Goal: Task Accomplishment & Management: Complete application form

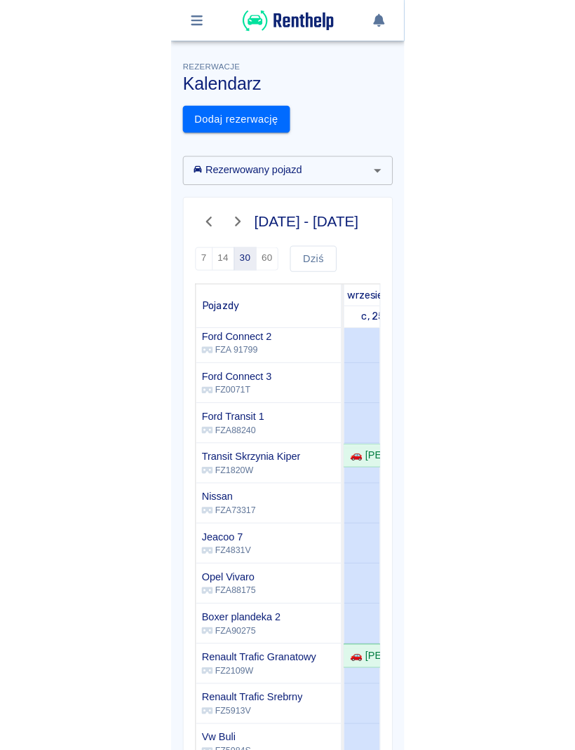
scroll to position [192, 0]
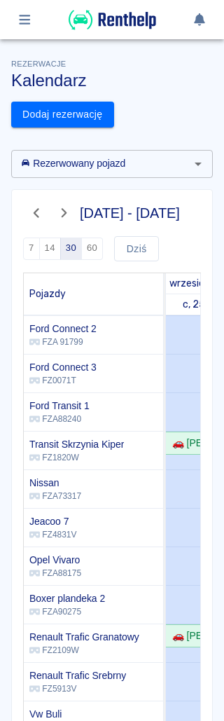
click at [14, 357] on div "[DATE] - [DATE] 7 14 30 60 [DATE] Pojazdy wrzesień październik c, 25 p, 26 s, 2…" at bounding box center [112, 521] width 200 height 662
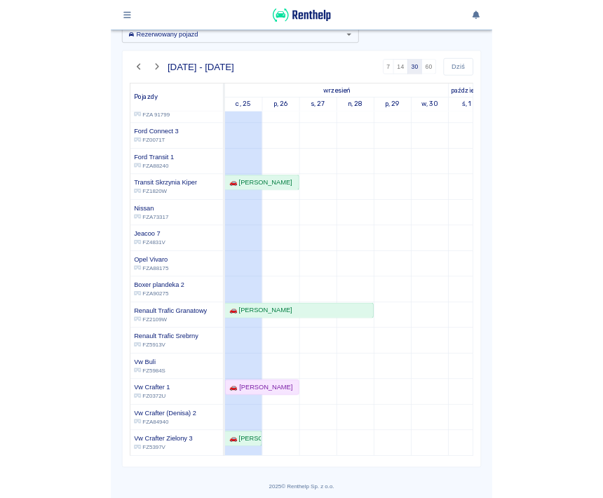
scroll to position [74, 0]
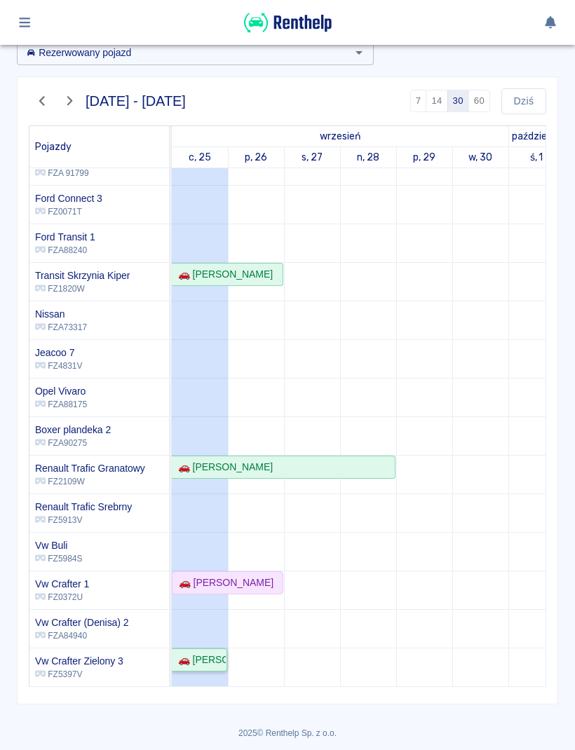
click at [206, 661] on div "🚗 [PERSON_NAME] Master - [PERSON_NAME]" at bounding box center [198, 659] width 53 height 15
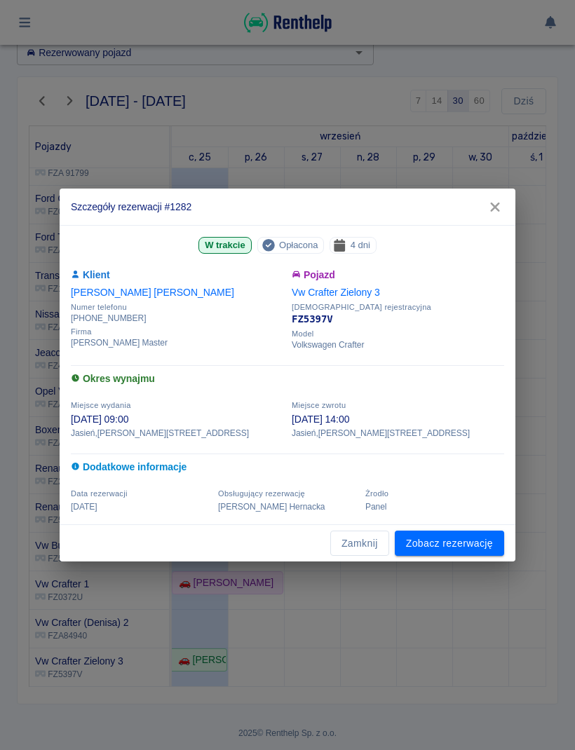
click at [343, 544] on link "Zobacz rezerwację" at bounding box center [449, 543] width 109 height 26
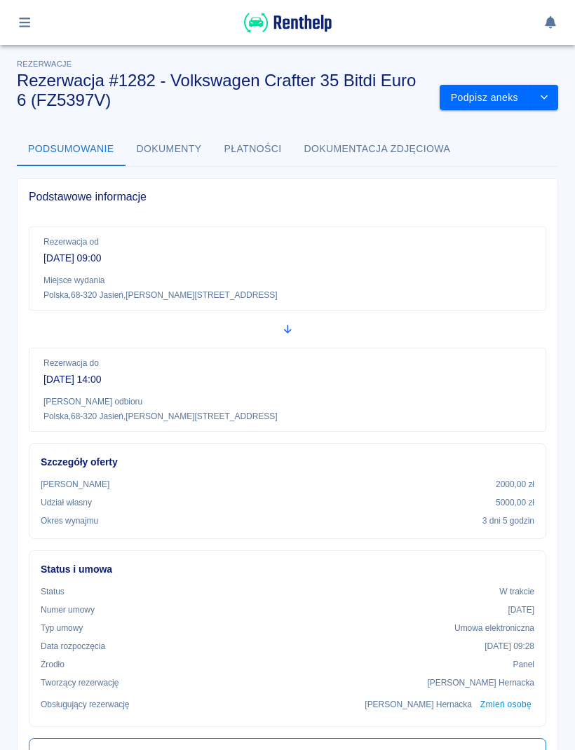
click at [343, 100] on button "Podpisz aneks" at bounding box center [484, 98] width 90 height 26
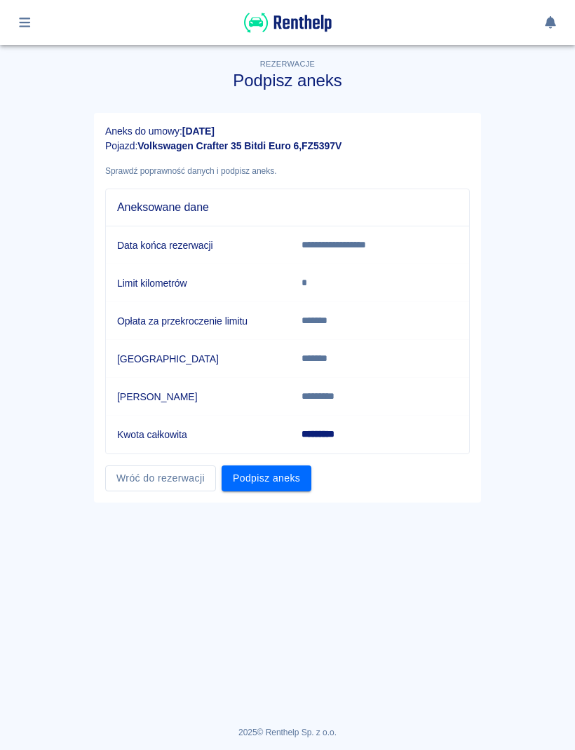
click at [270, 484] on button "Podpisz aneks" at bounding box center [266, 478] width 90 height 26
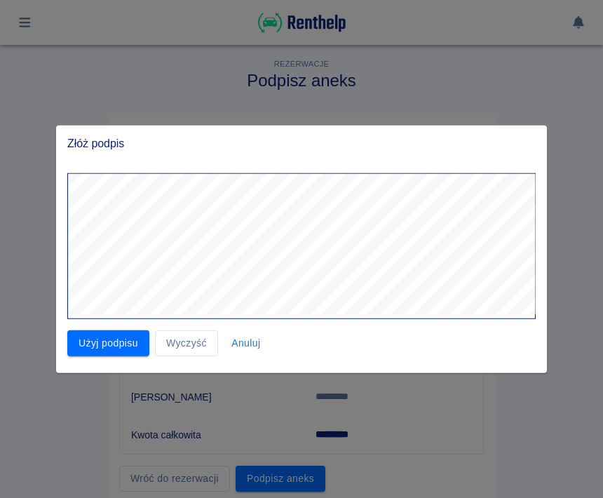
click at [104, 341] on button "Użyj podpisu" at bounding box center [108, 343] width 82 height 26
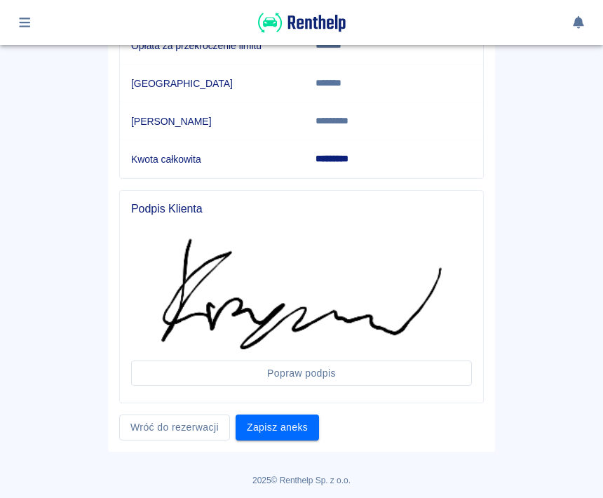
click at [287, 428] on button "Zapisz aneks" at bounding box center [276, 427] width 83 height 26
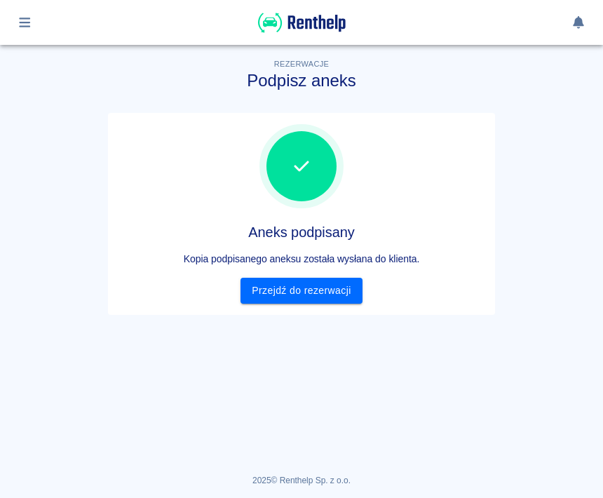
click at [324, 294] on link "Przejdź do rezerwacji" at bounding box center [300, 290] width 121 height 26
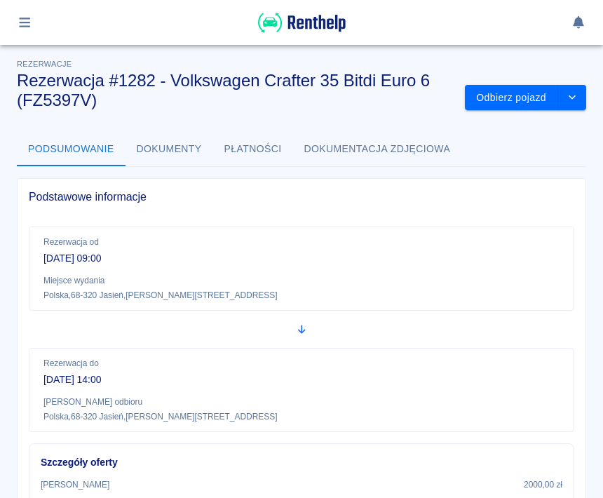
click at [343, 99] on button "Odbierz pojazd" at bounding box center [511, 98] width 93 height 26
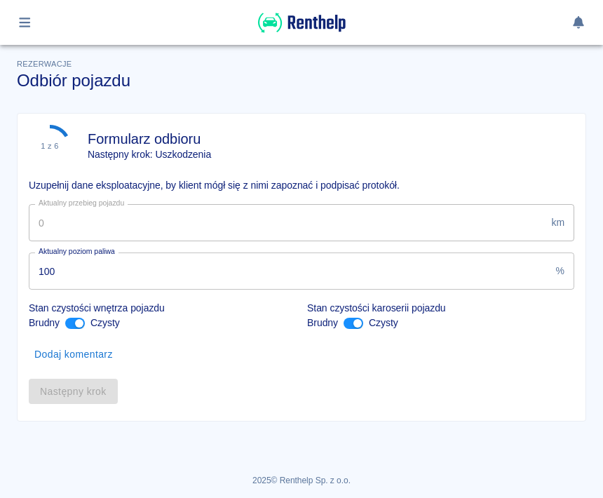
type input "35836"
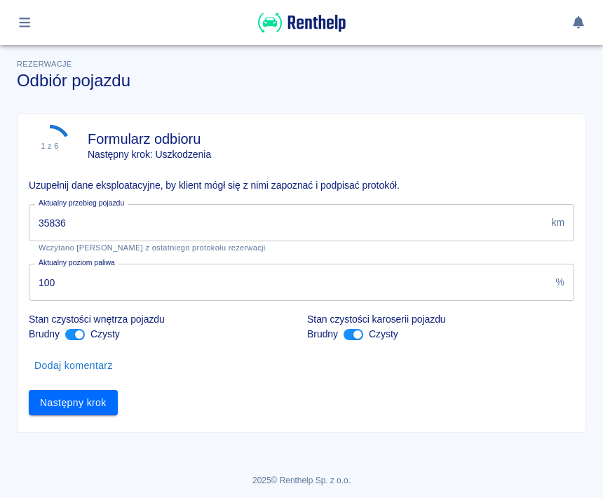
click at [85, 407] on button "Następny krok" at bounding box center [73, 403] width 89 height 26
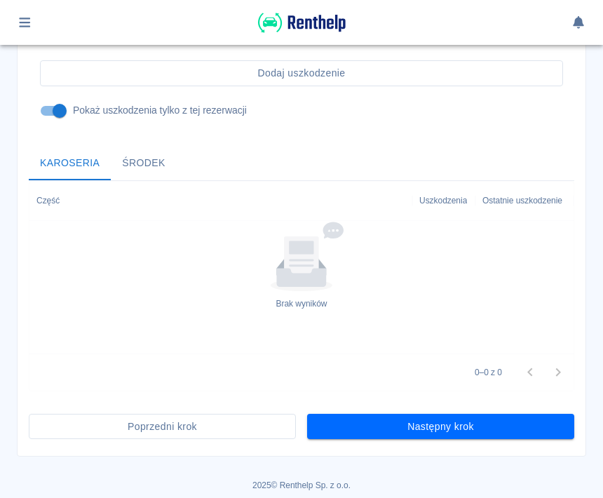
click at [343, 423] on button "Następny krok" at bounding box center [440, 426] width 267 height 26
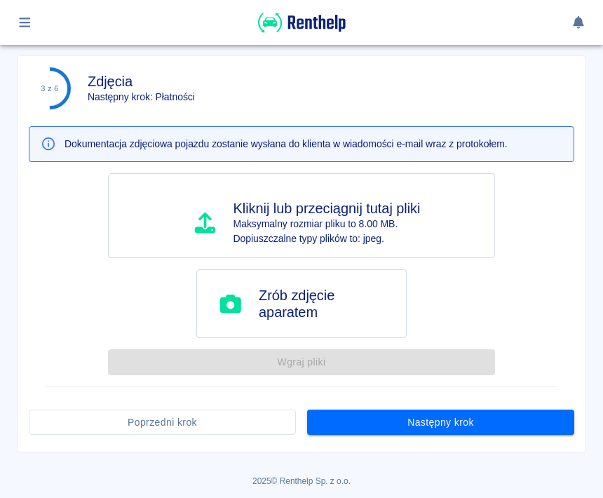
click at [343, 422] on button "Następny krok" at bounding box center [440, 422] width 267 height 26
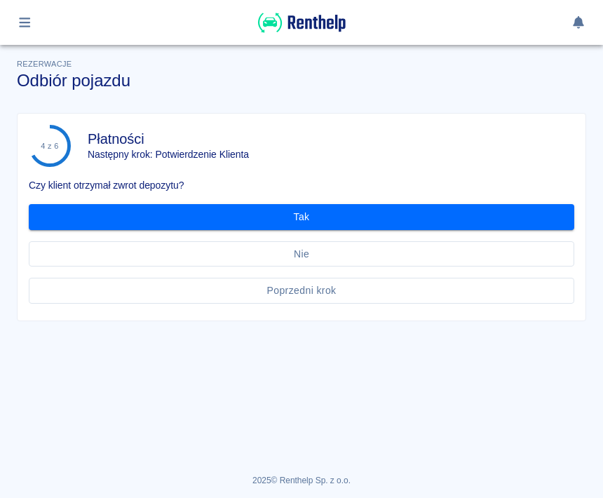
click at [334, 211] on button "Tak" at bounding box center [301, 217] width 545 height 26
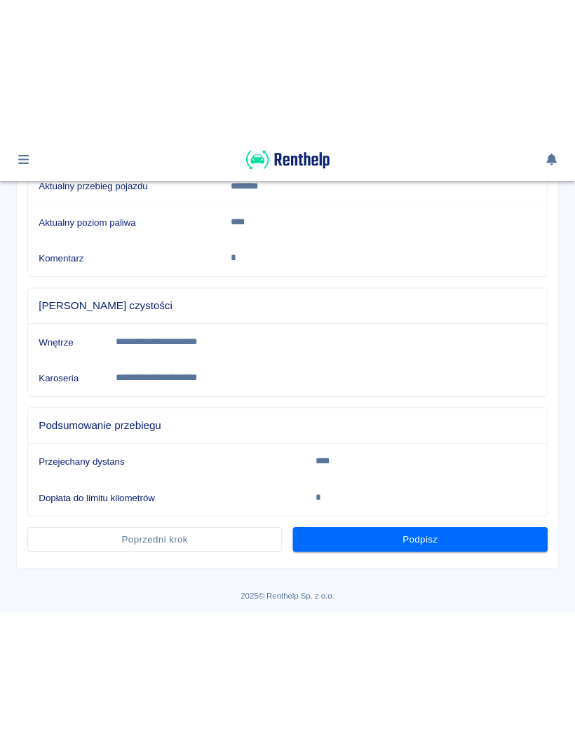
scroll to position [323, 0]
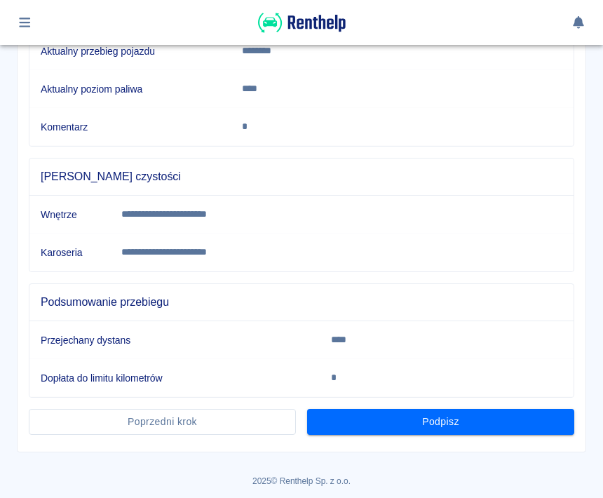
click at [343, 427] on button "Podpisz" at bounding box center [440, 422] width 267 height 26
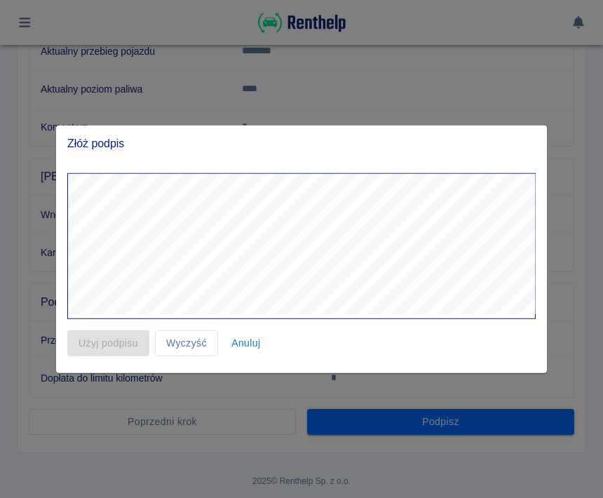
scroll to position [71, 0]
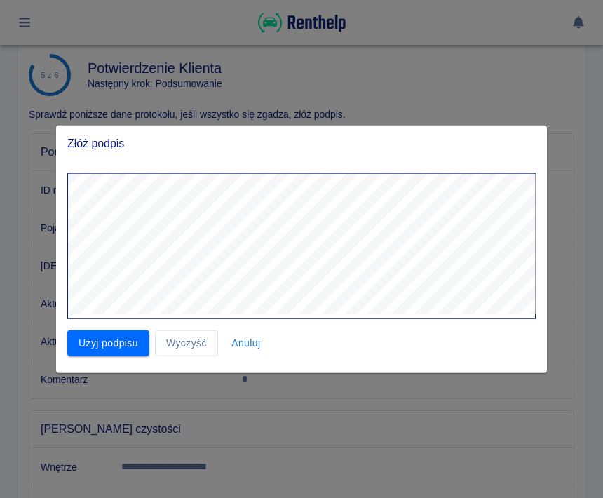
click at [110, 354] on button "Użyj podpisu" at bounding box center [108, 343] width 82 height 26
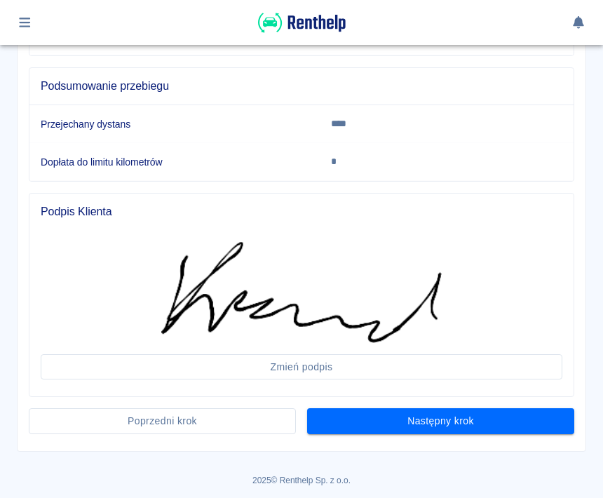
scroll to position [538, 0]
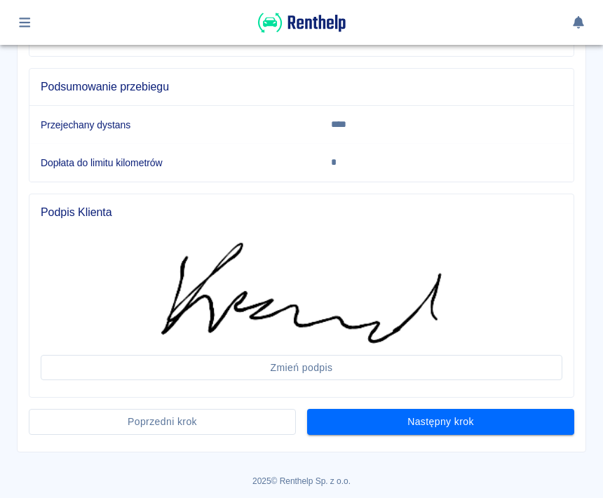
click at [343, 424] on button "Następny krok" at bounding box center [440, 422] width 267 height 26
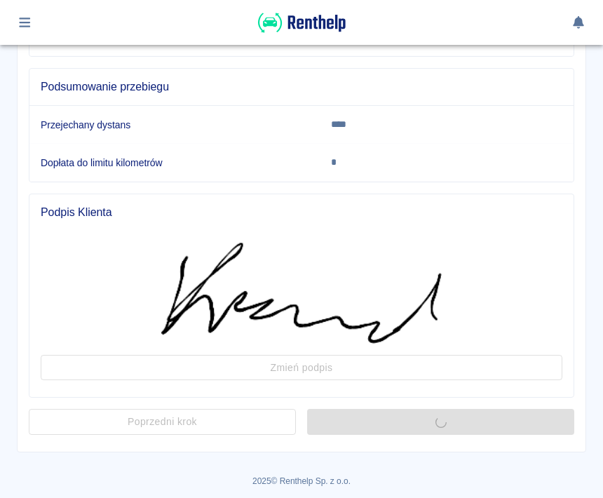
scroll to position [0, 0]
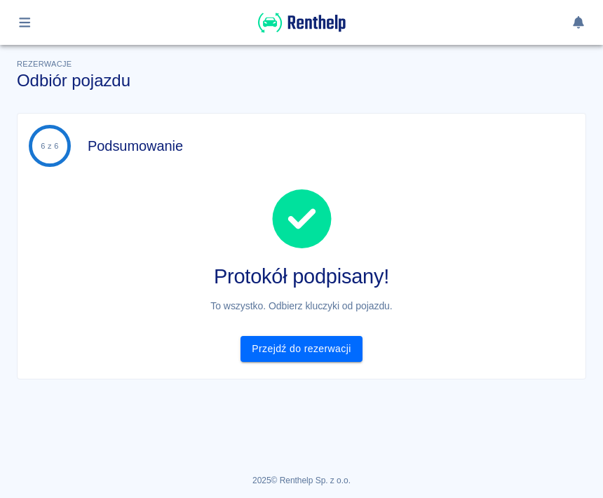
click at [13, 20] on button "button" at bounding box center [24, 23] width 27 height 24
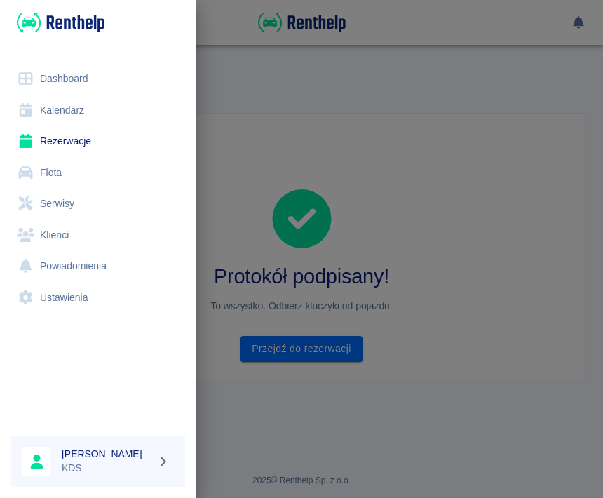
click at [343, 266] on div at bounding box center [301, 249] width 603 height 498
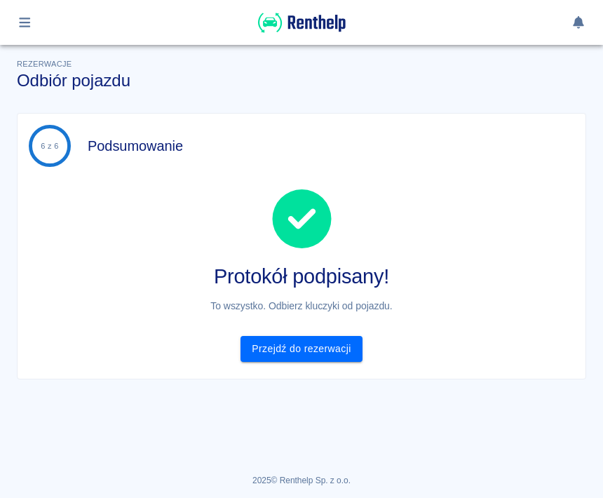
click at [330, 352] on link "Przejdź do rezerwacji" at bounding box center [300, 349] width 121 height 26
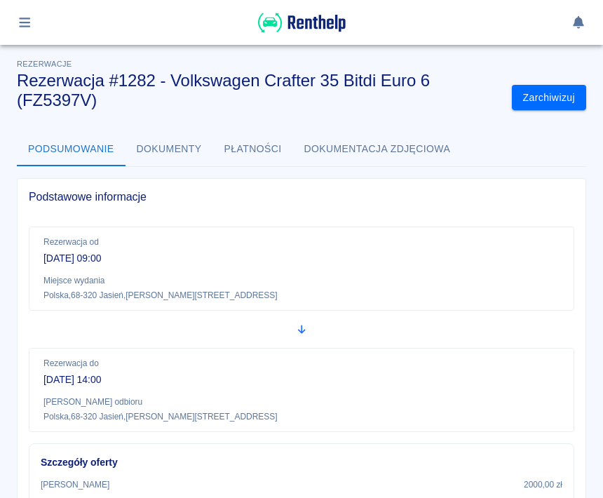
click at [27, 30] on button "button" at bounding box center [24, 23] width 27 height 24
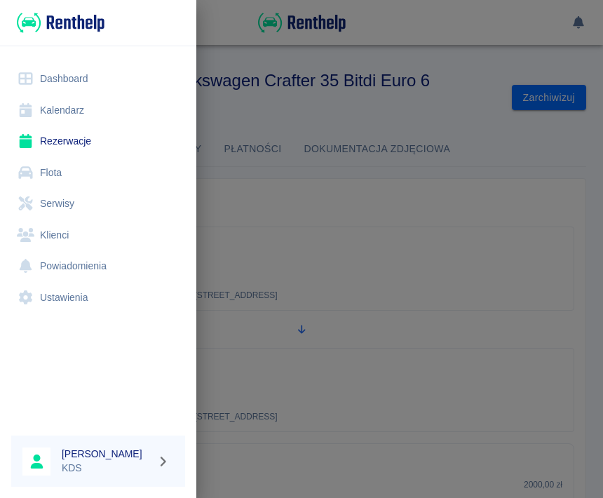
click at [76, 109] on link "Kalendarz" at bounding box center [98, 111] width 174 height 32
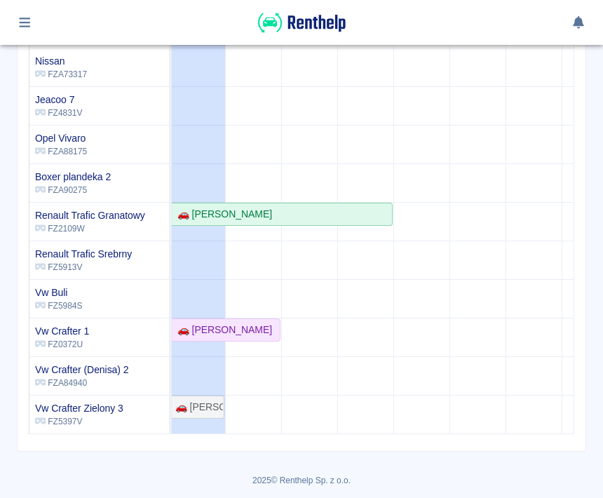
scroll to position [326, 0]
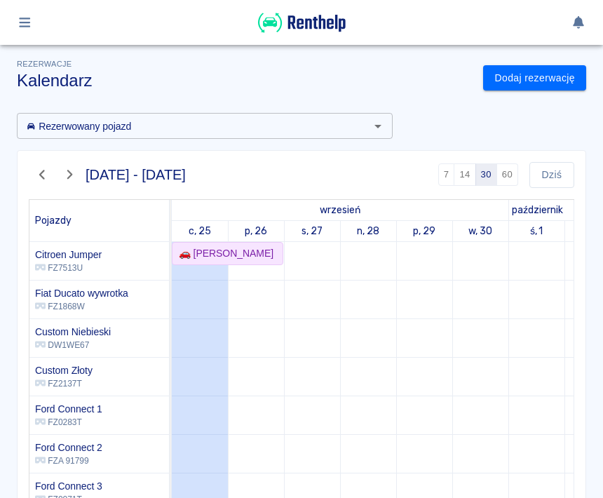
click at [550, 87] on link "Dodaj rezerwację" at bounding box center [534, 78] width 103 height 26
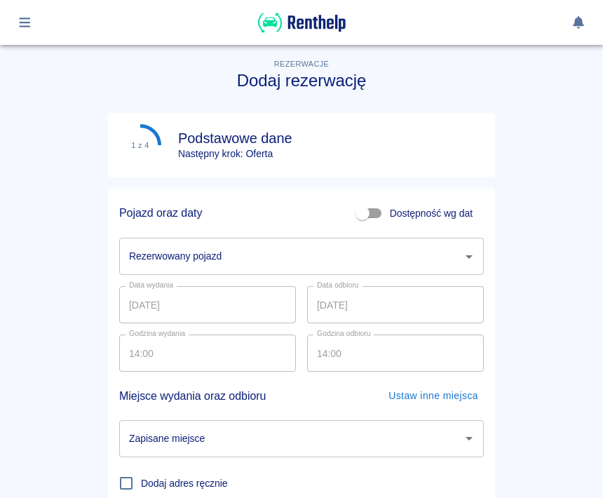
click at [467, 259] on icon "Otwórz" at bounding box center [468, 256] width 17 height 17
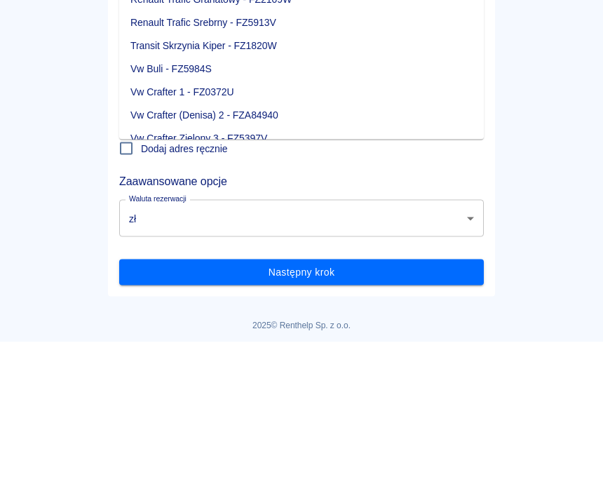
scroll to position [233, 0]
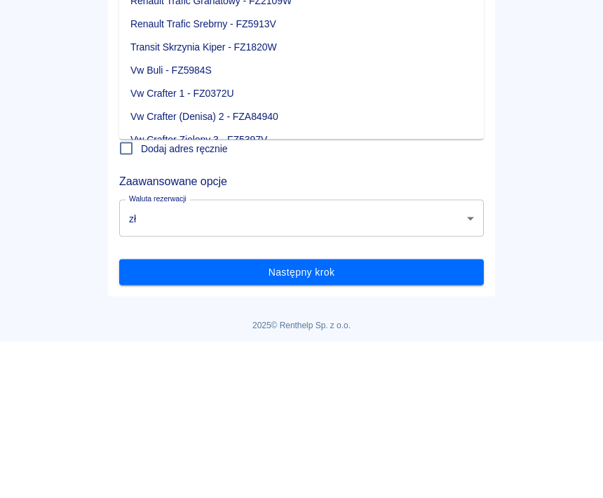
click at [224, 238] on li "Vw Crafter 1 - FZ0372U" at bounding box center [301, 249] width 364 height 23
type input "Vw Crafter 1 - FZ0372U"
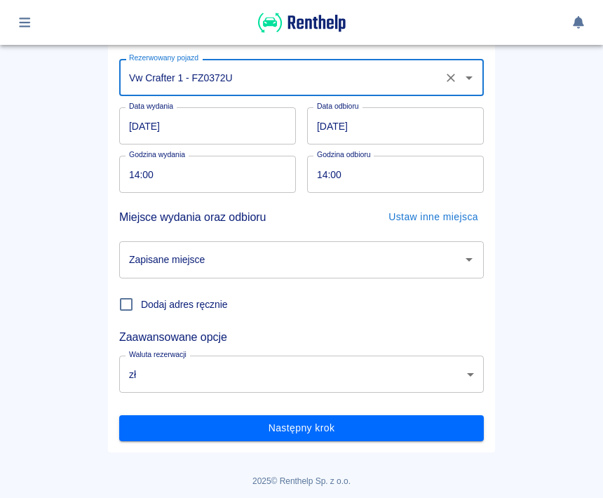
click at [224, 124] on input "[DATE]" at bounding box center [207, 125] width 177 height 37
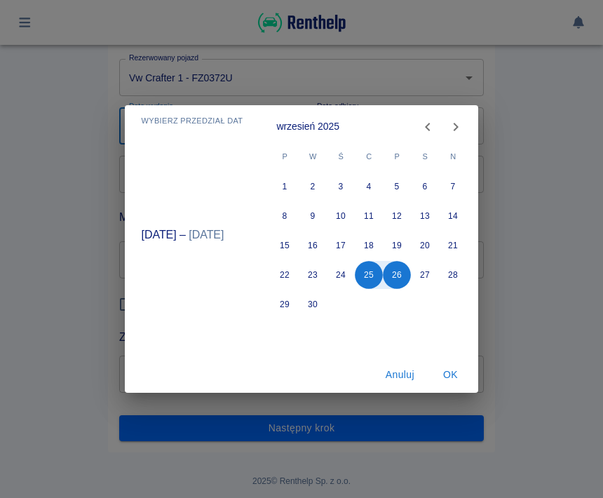
click at [451, 130] on icon "Next month" at bounding box center [455, 126] width 17 height 17
click at [395, 186] on button "3" at bounding box center [397, 186] width 28 height 28
type input "[DATE]"
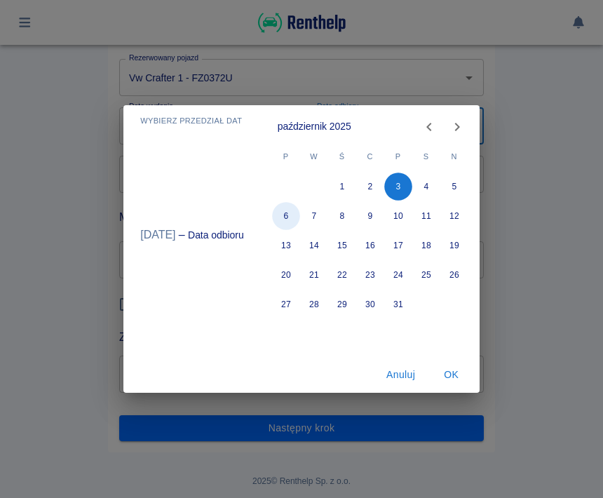
click at [283, 219] on button "6" at bounding box center [286, 216] width 28 height 28
type input "06.10.2025"
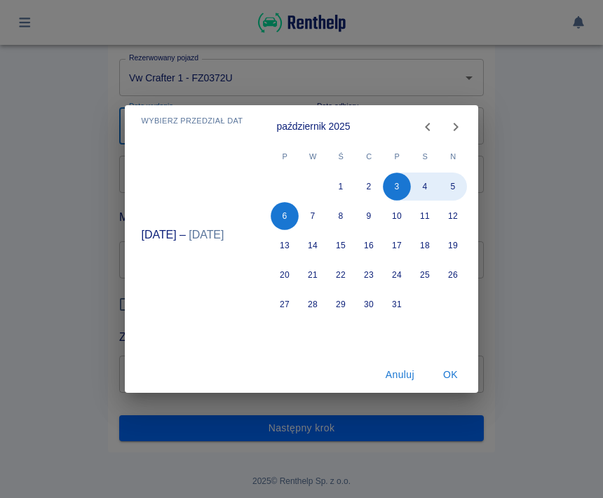
click at [451, 376] on button "OK" at bounding box center [449, 375] width 45 height 26
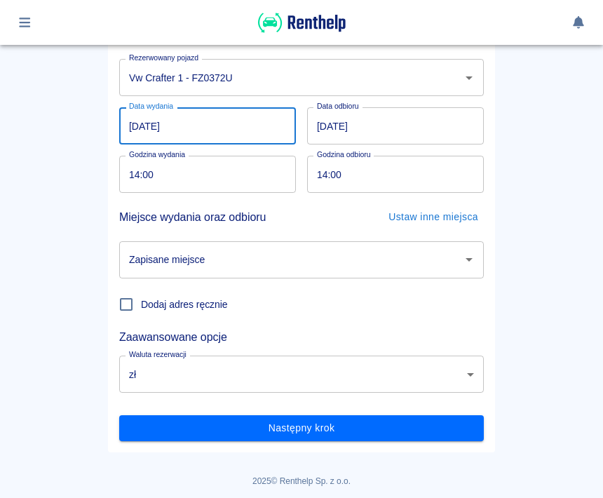
click at [402, 128] on input "06.10.2025" at bounding box center [395, 125] width 177 height 37
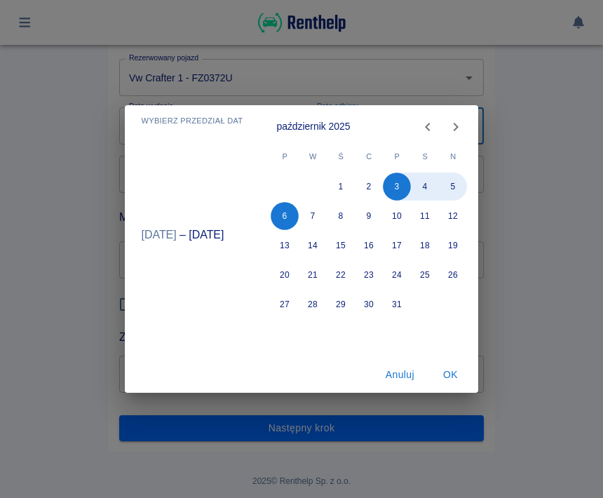
click at [529, 196] on div "Wybierz przedział dat paź 3 – paź 6 październik 2025 P W Ś C P S N 1 2 3 4 5 6 …" at bounding box center [301, 249] width 603 height 498
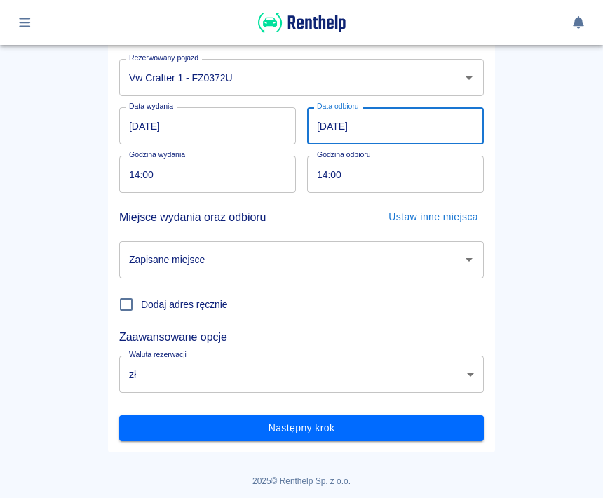
click at [200, 174] on input "14:00" at bounding box center [202, 174] width 167 height 37
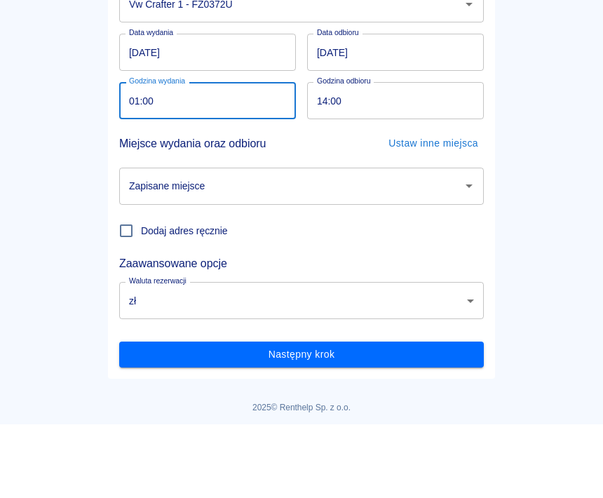
type input "18:00"
click at [395, 156] on input "14:00" at bounding box center [390, 174] width 167 height 37
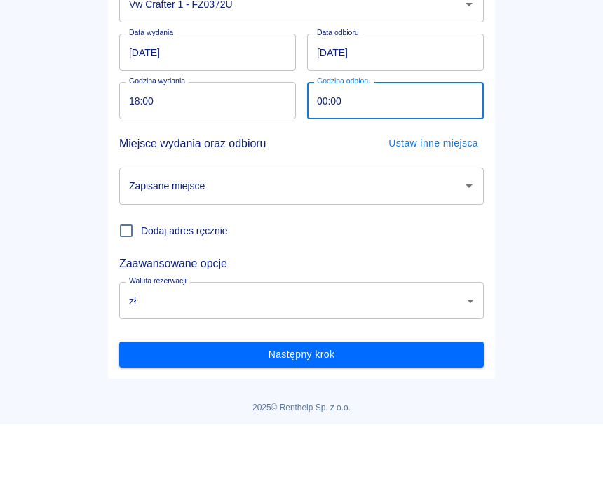
type input "08:00"
click at [555, 131] on main "Rezerwacje Dodaj rezerwację 1 z 4 Podstawowe dane Następny krok: Oferta Pojazd …" at bounding box center [301, 153] width 603 height 597
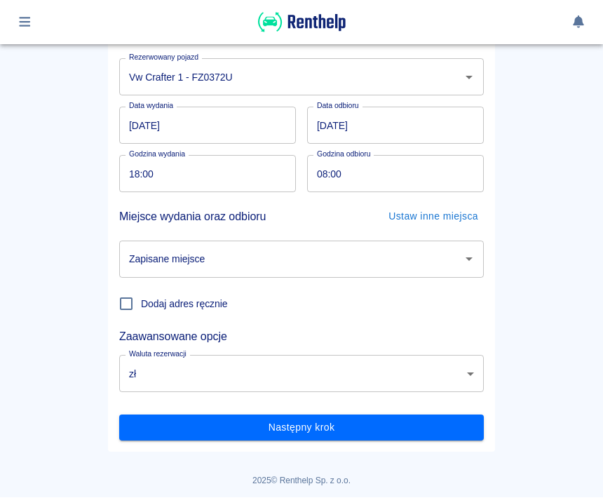
click at [470, 260] on icon "Otwórz" at bounding box center [468, 259] width 17 height 17
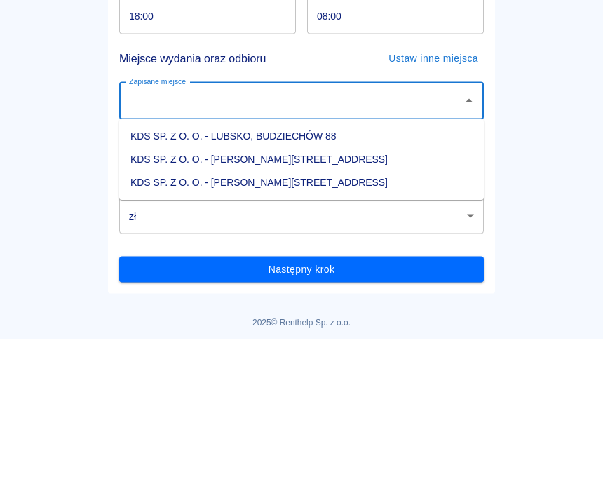
click at [291, 330] on li "KDS SP. Z O. O. - Jasień, Sienkiewicza 52" at bounding box center [301, 341] width 364 height 23
type input "KDS SP. Z O. O. - Jasień, Sienkiewicza 52"
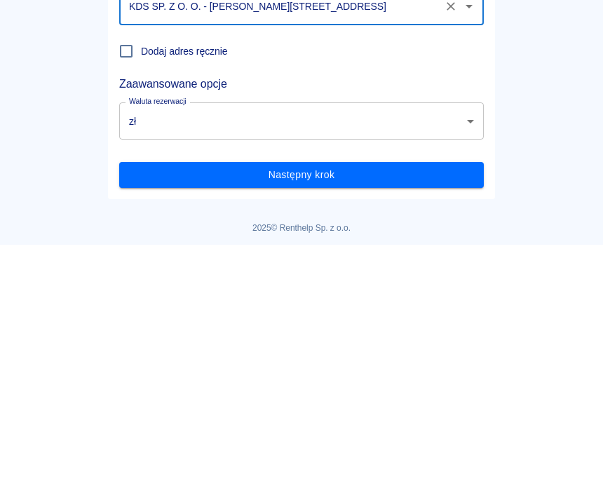
click at [390, 415] on button "Następny krok" at bounding box center [301, 428] width 364 height 26
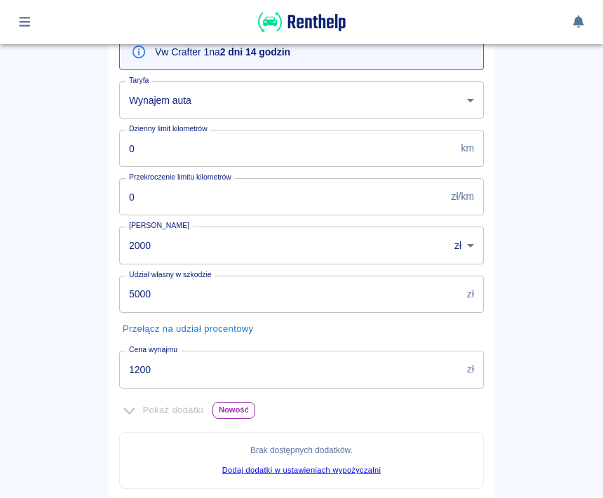
scroll to position [202, 0]
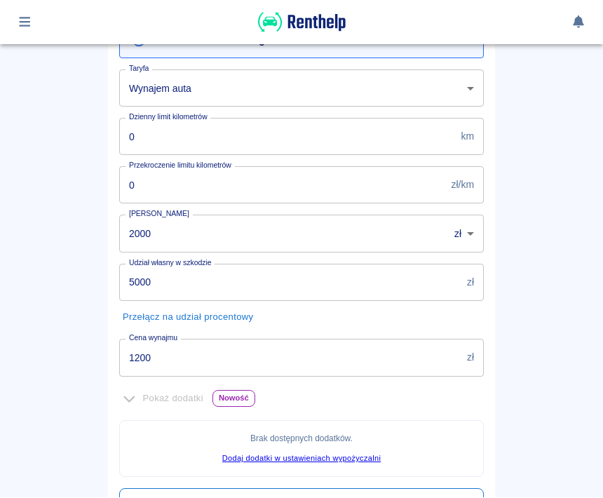
click at [322, 359] on input "1200" at bounding box center [290, 357] width 342 height 37
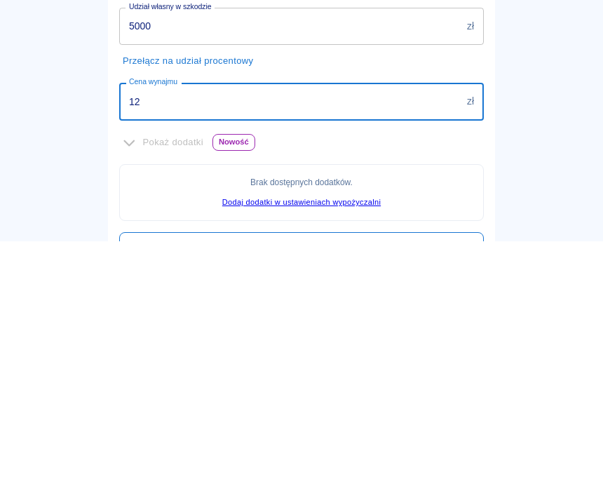
type input "1"
type input "700"
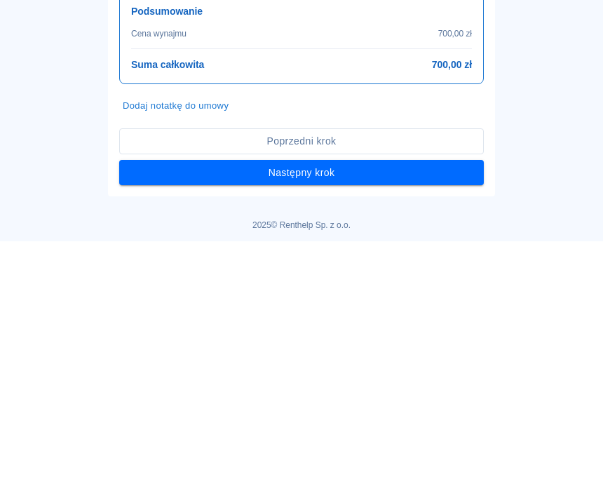
scroll to position [488, 0]
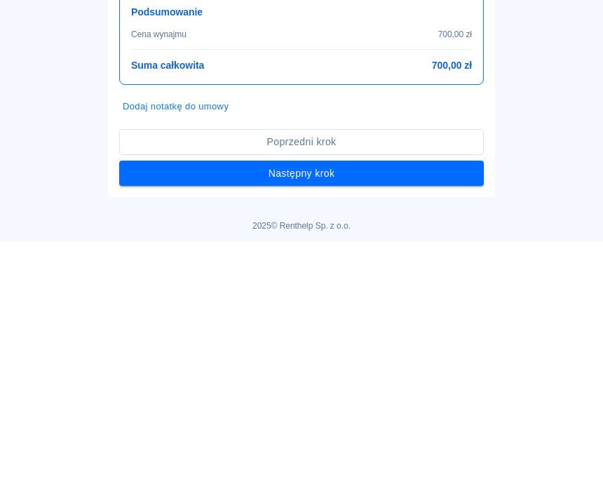
click at [363, 417] on button "Następny krok" at bounding box center [301, 430] width 364 height 26
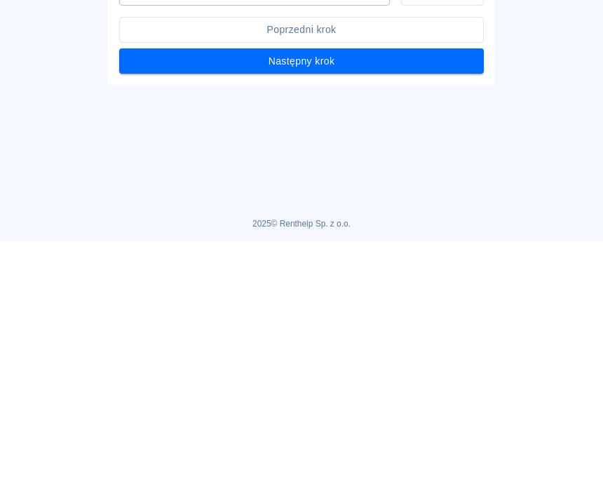
scroll to position [0, 0]
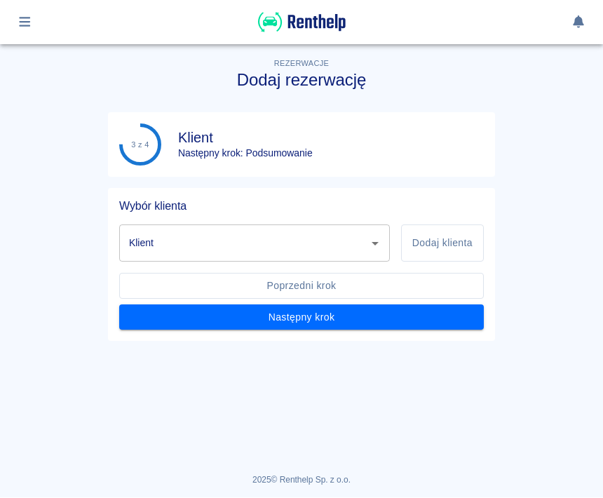
click at [371, 246] on icon "Otwórz" at bounding box center [374, 243] width 17 height 17
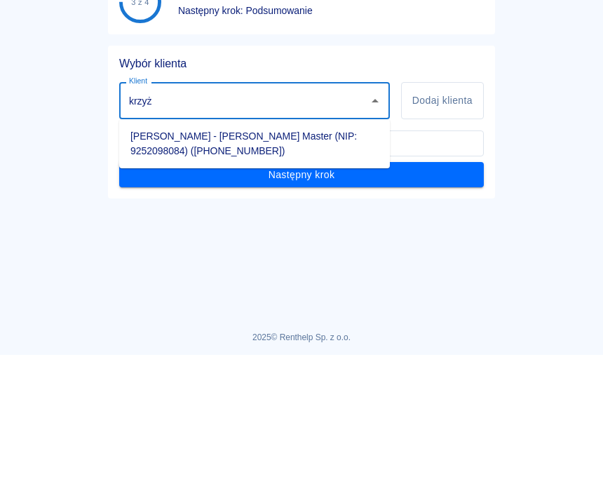
click at [269, 268] on li "Krzysztof Krzyżagórski - Krzysztof Krzyżagórski Master (NIP: 9252098084) (+4879…" at bounding box center [254, 287] width 270 height 38
type input "Krzysztof Krzyżagórski - Krzysztof Krzyżagórski Master (NIP: 9252098084) (+4879…"
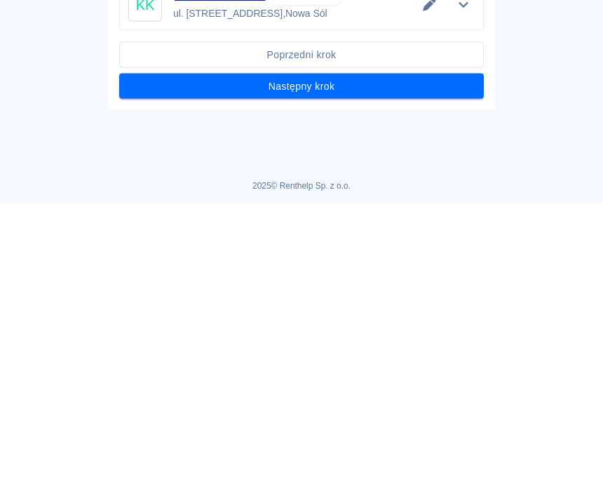
scroll to position [1, 0]
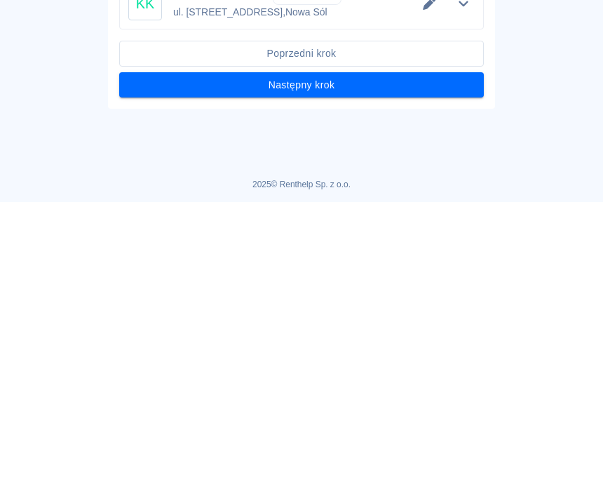
click at [399, 368] on button "Następny krok" at bounding box center [301, 381] width 364 height 26
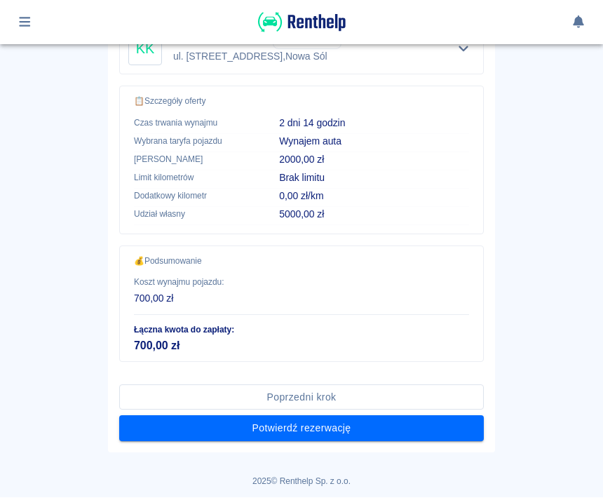
scroll to position [481, 0]
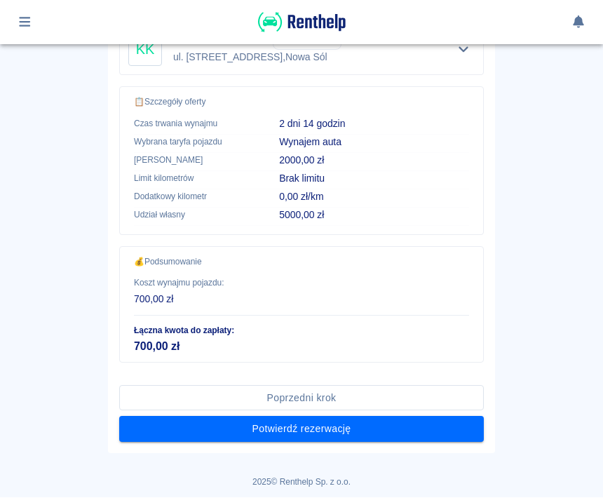
click at [362, 427] on button "Potwierdź rezerwację" at bounding box center [301, 429] width 364 height 26
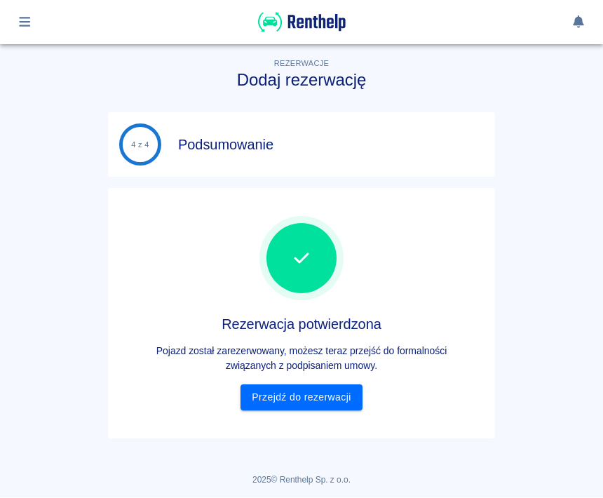
scroll to position [0, 0]
click at [320, 402] on link "Przejdź do rezerwacji" at bounding box center [300, 398] width 121 height 26
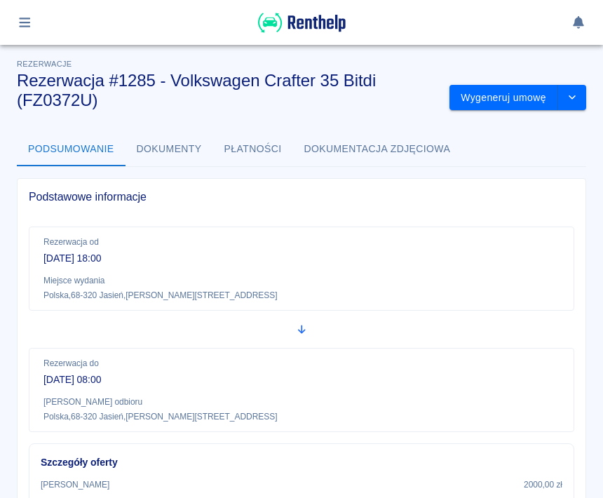
click at [34, 29] on button "button" at bounding box center [24, 23] width 27 height 24
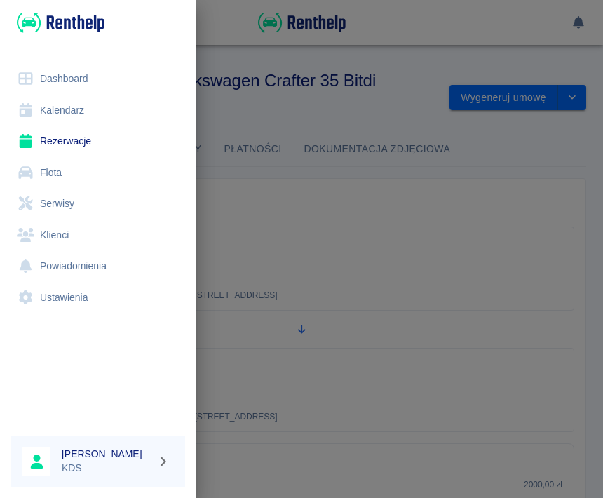
click at [81, 112] on link "Kalendarz" at bounding box center [98, 111] width 174 height 32
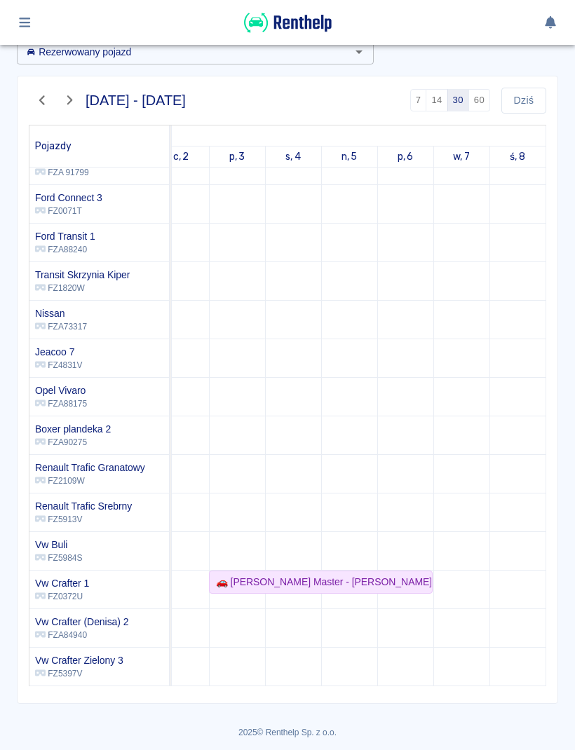
scroll to position [74, 0]
click at [57, 107] on button "button" at bounding box center [69, 101] width 27 height 24
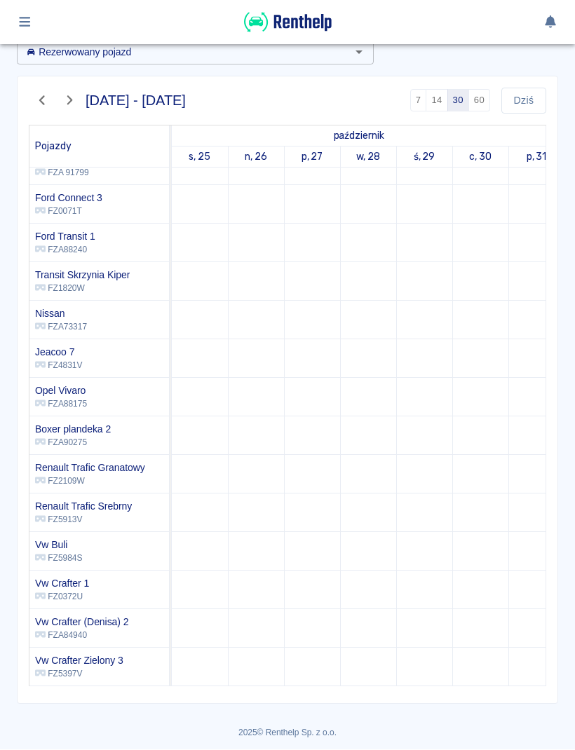
click at [46, 95] on icon "button" at bounding box center [42, 101] width 16 height 13
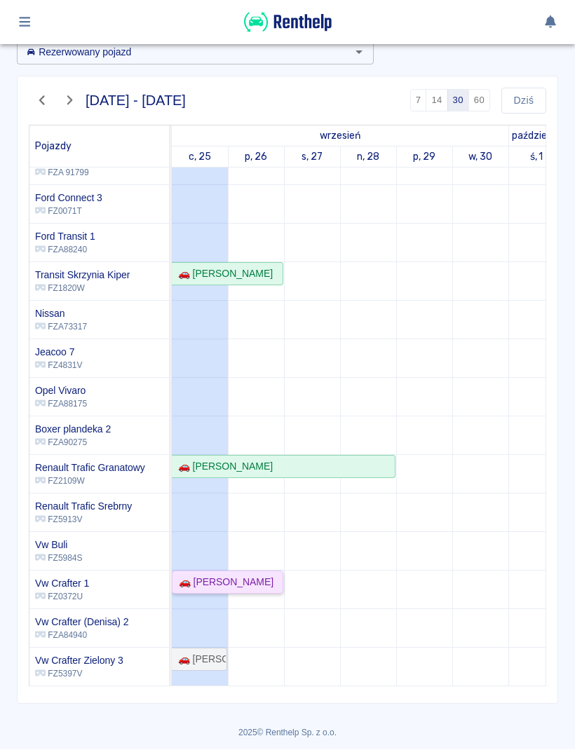
click at [221, 497] on div "🚗 [PERSON_NAME]" at bounding box center [223, 582] width 100 height 15
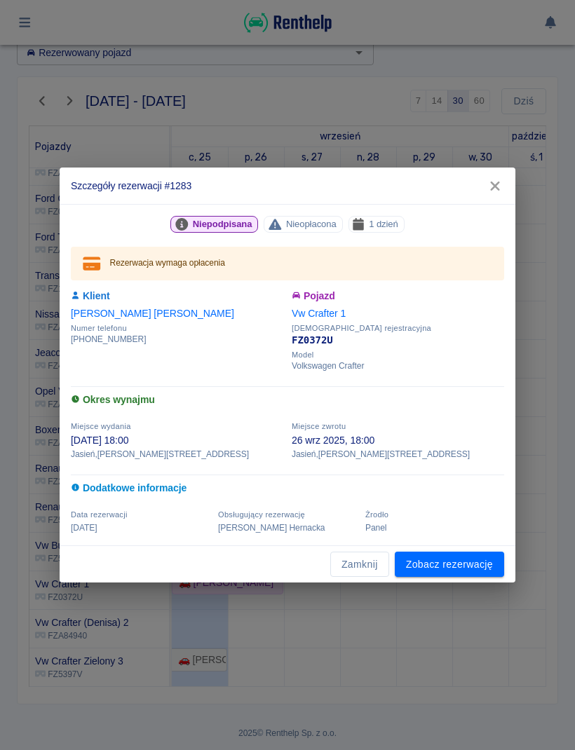
click at [448, 497] on link "Zobacz rezerwację" at bounding box center [449, 564] width 109 height 26
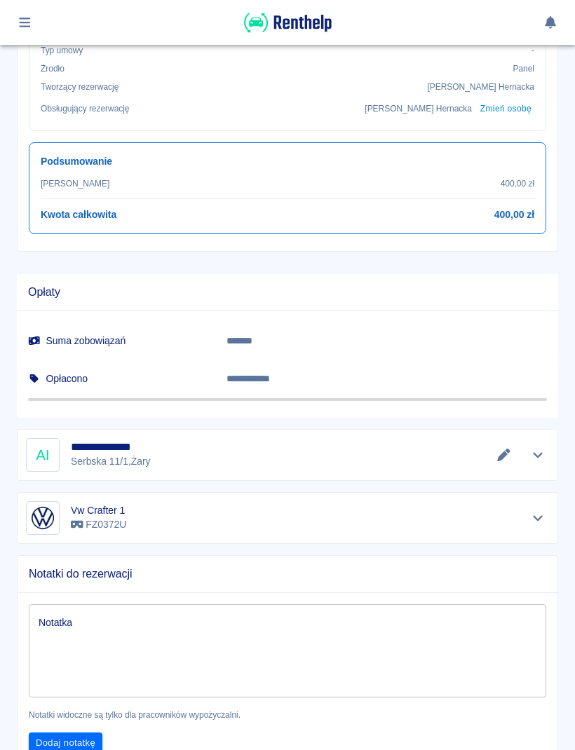
scroll to position [574, 0]
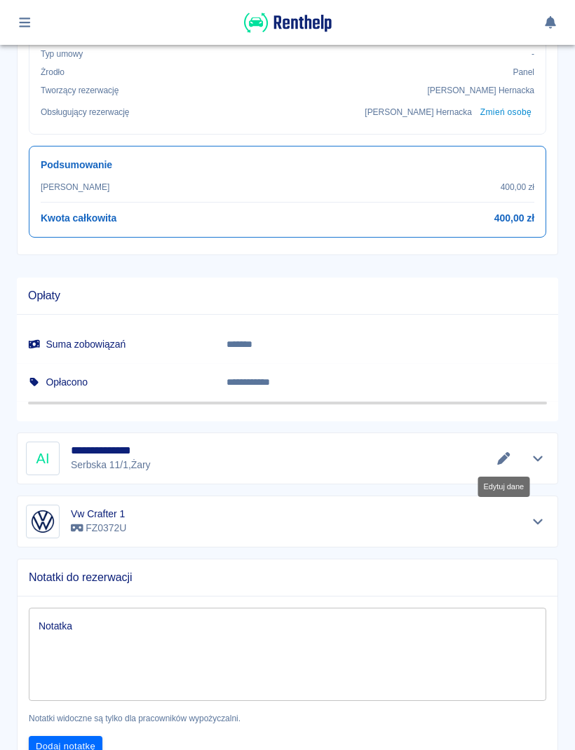
click at [497, 460] on icon "Edytuj dane" at bounding box center [503, 458] width 16 height 13
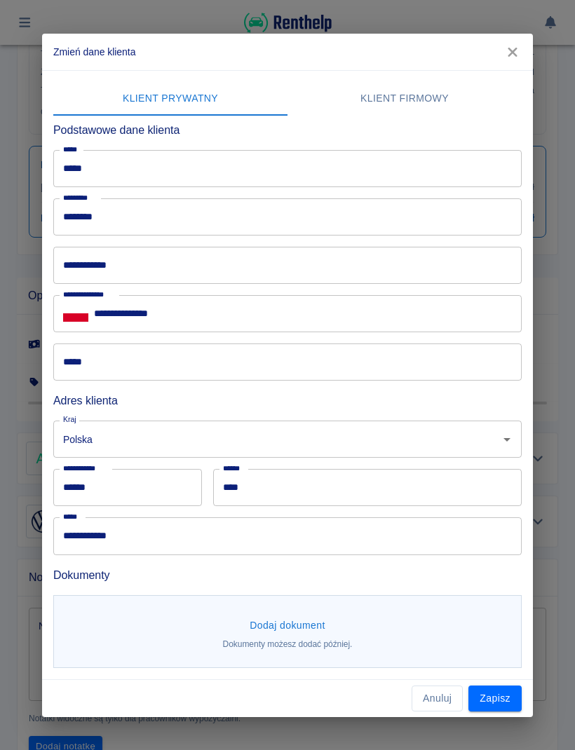
click at [92, 267] on div "**********" at bounding box center [287, 265] width 468 height 37
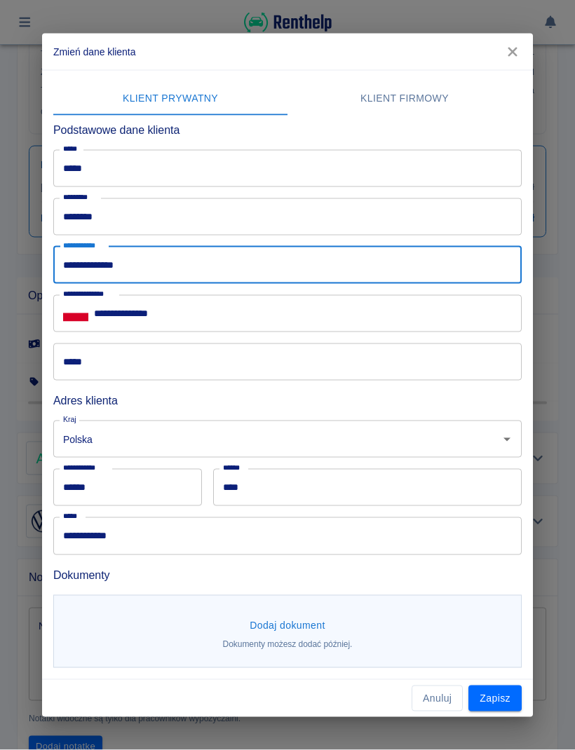
type input "**********"
click at [158, 358] on input "*****" at bounding box center [287, 361] width 468 height 37
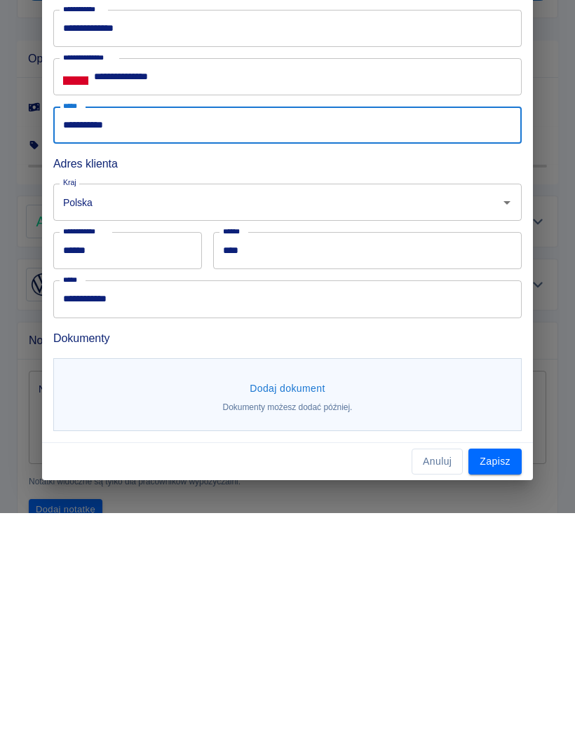
type input "**********"
click at [298, 497] on button "Dodaj dokument" at bounding box center [287, 625] width 87 height 26
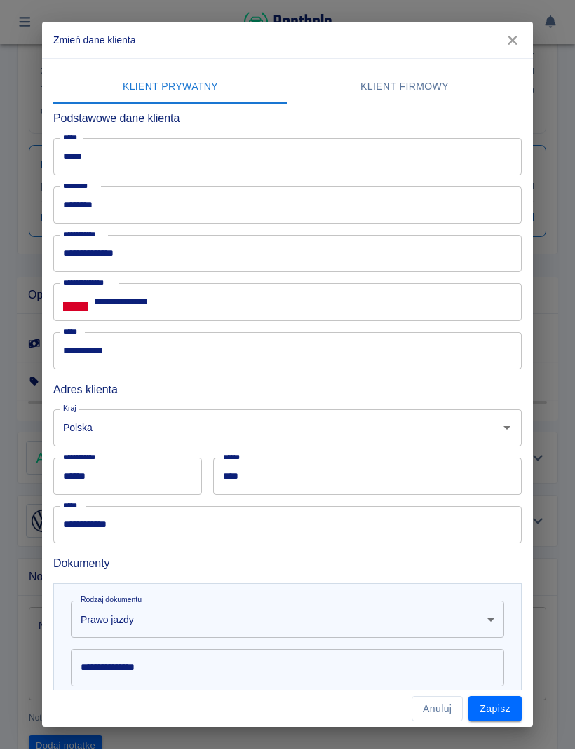
click at [490, 497] on body "**********" at bounding box center [287, 375] width 575 height 750
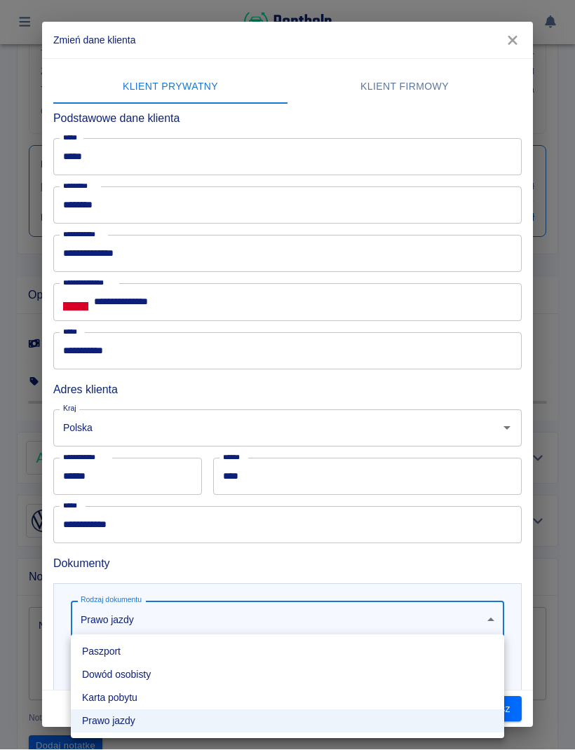
click at [138, 497] on li "Dowód osobisty" at bounding box center [287, 675] width 433 height 23
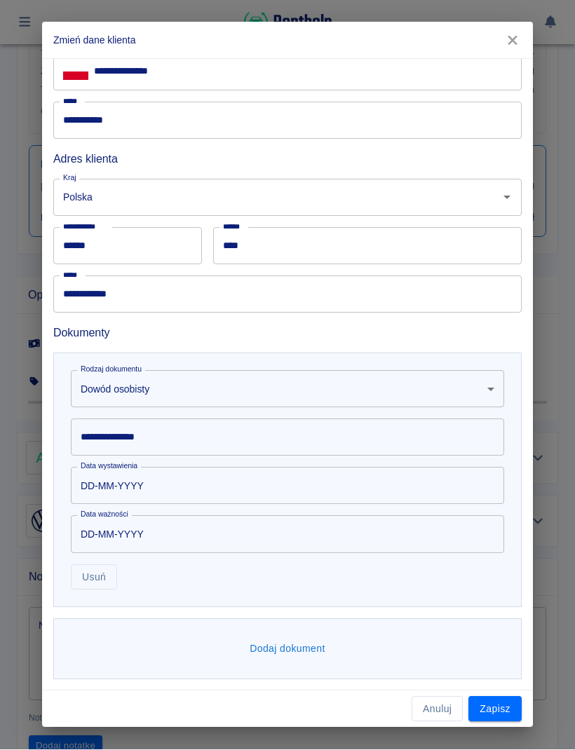
scroll to position [228, 0]
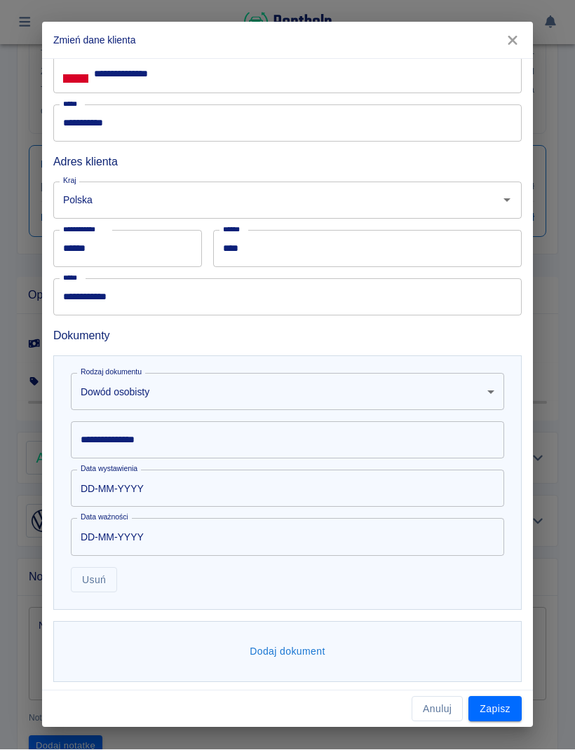
click at [265, 439] on input "**********" at bounding box center [287, 440] width 433 height 37
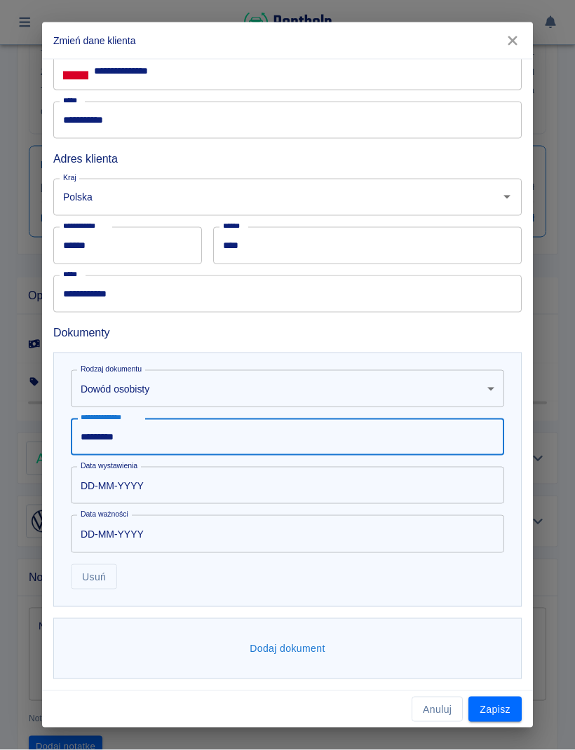
scroll to position [231, 0]
type input "*********"
click at [308, 485] on input "DD-MM-YYYY" at bounding box center [282, 485] width 423 height 37
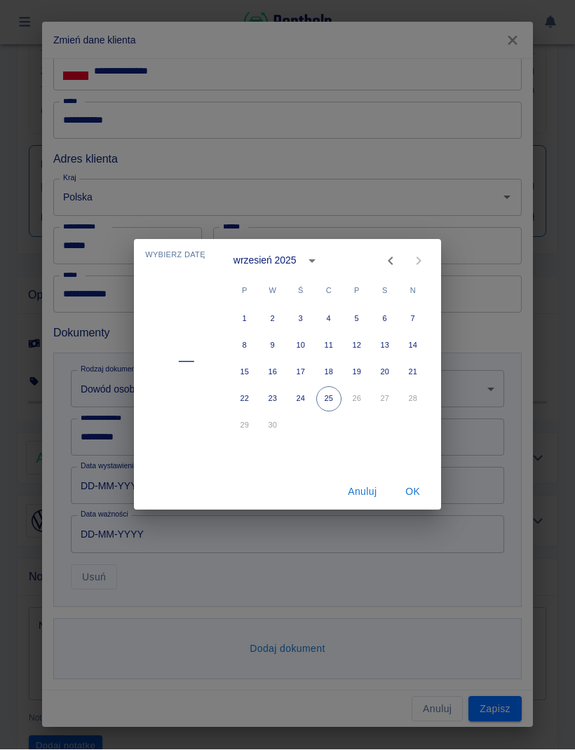
click at [310, 262] on icon "calendar view is open, switch to year view" at bounding box center [311, 261] width 17 height 17
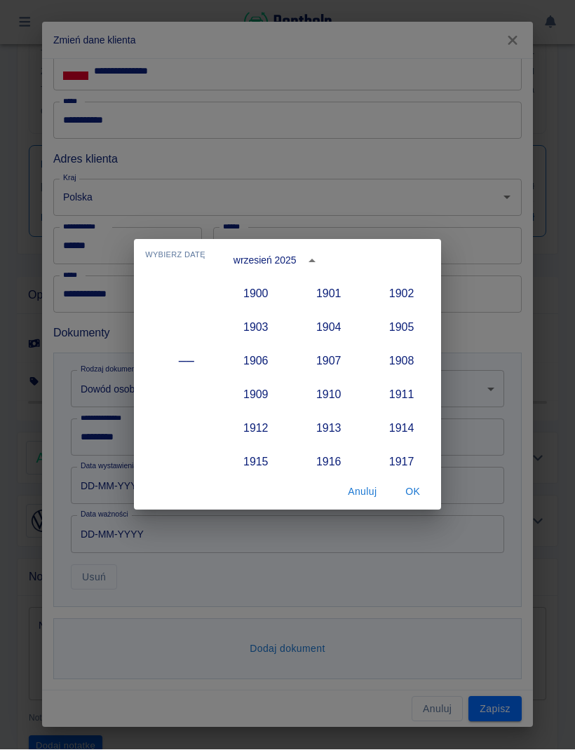
scroll to position [1298, 0]
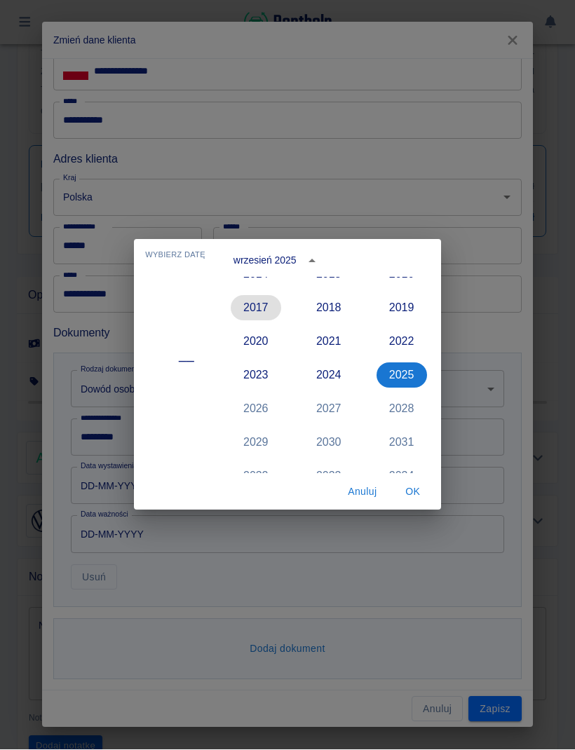
click at [256, 309] on button "2017" at bounding box center [256, 308] width 50 height 25
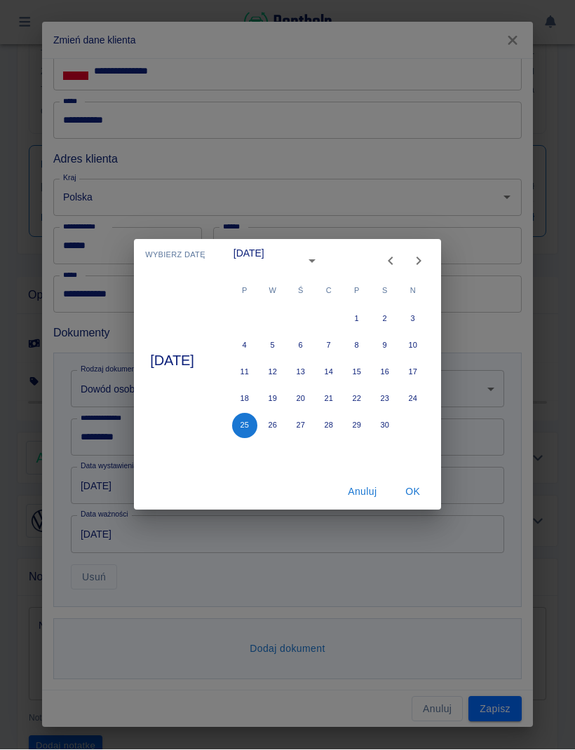
type input "25-09-2017"
type input "25-09-2027"
click at [426, 263] on icon "Next month" at bounding box center [418, 261] width 17 height 17
click at [368, 429] on button "27" at bounding box center [356, 425] width 25 height 25
type input "27-10-2017"
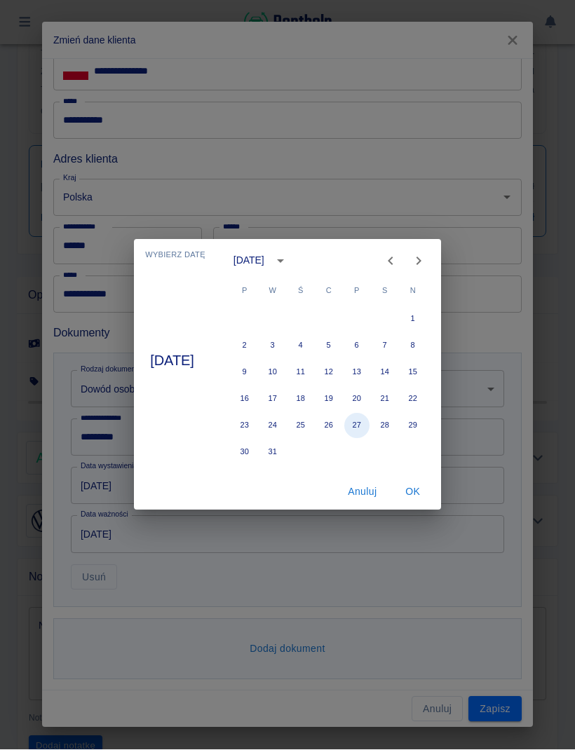
type input "27-10-2027"
click at [426, 493] on button "OK" at bounding box center [412, 492] width 45 height 26
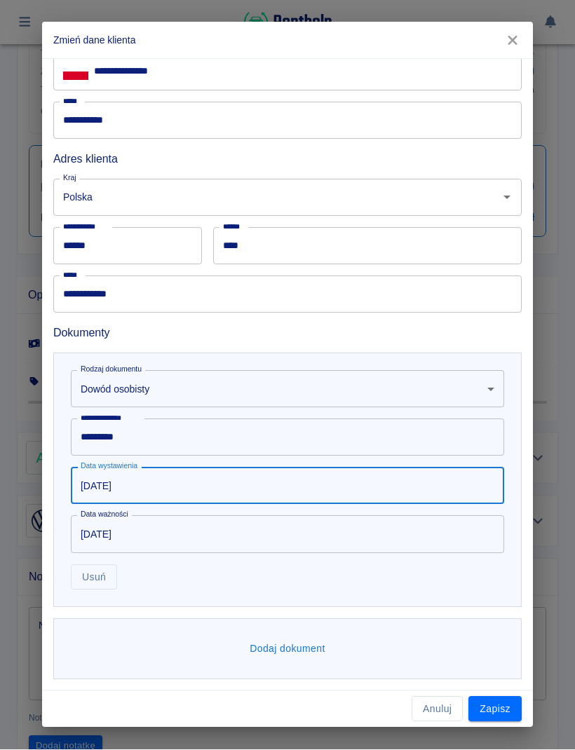
click at [305, 497] on button "Dodaj dokument" at bounding box center [287, 649] width 87 height 26
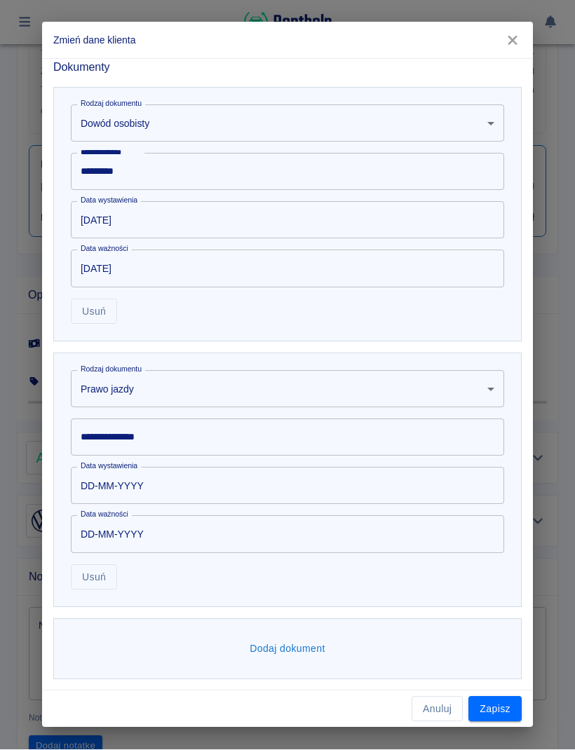
scroll to position [495, 0]
click at [219, 432] on input "**********" at bounding box center [287, 438] width 433 height 37
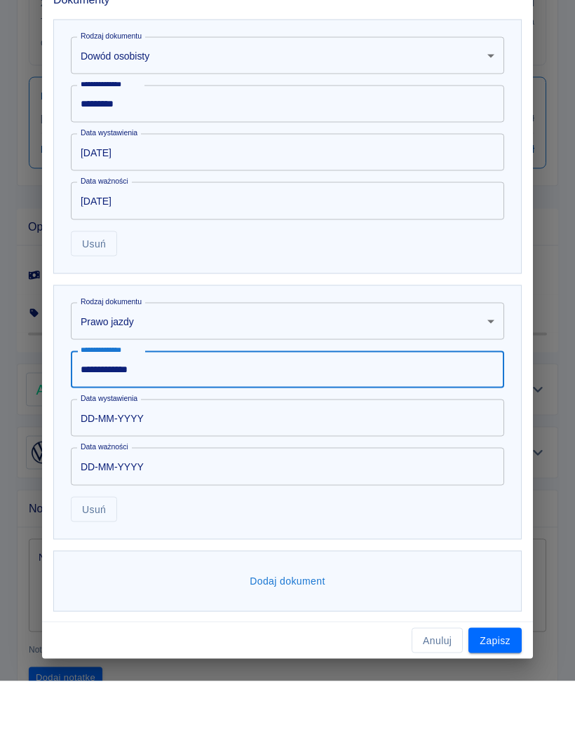
type input "**********"
click at [284, 468] on input "DD-MM-YYYY" at bounding box center [282, 486] width 423 height 37
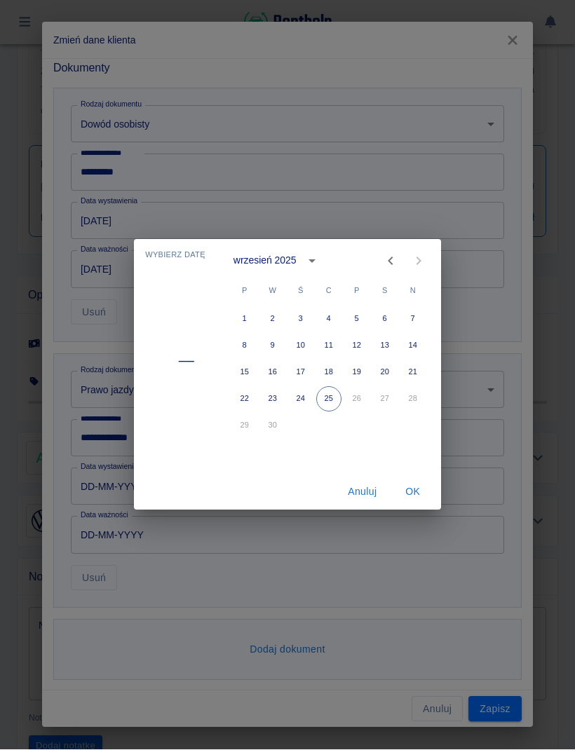
click at [313, 261] on icon "calendar view is open, switch to year view" at bounding box center [311, 262] width 7 height 4
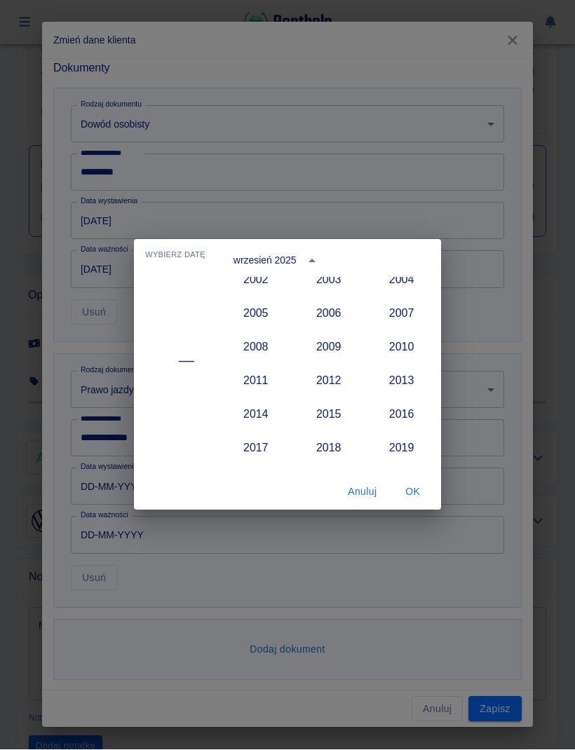
scroll to position [1149, 0]
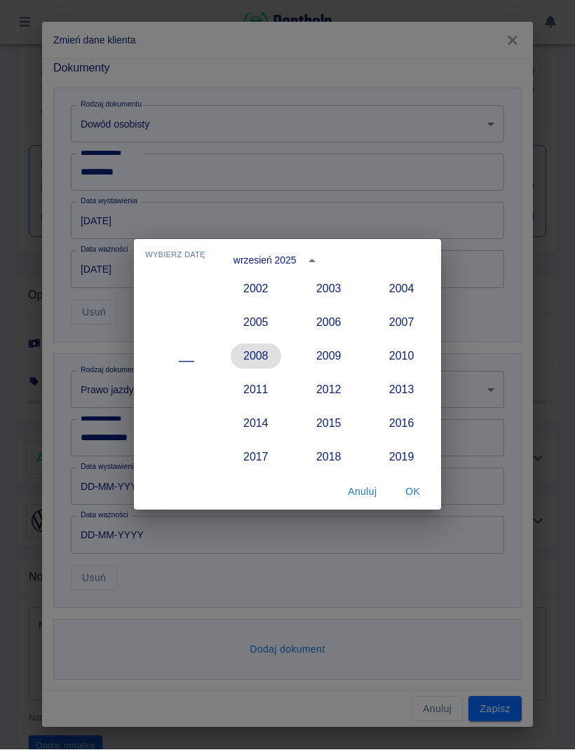
click at [254, 359] on button "2008" at bounding box center [256, 356] width 50 height 25
type input "25-09-2008"
type input "25-09-2018"
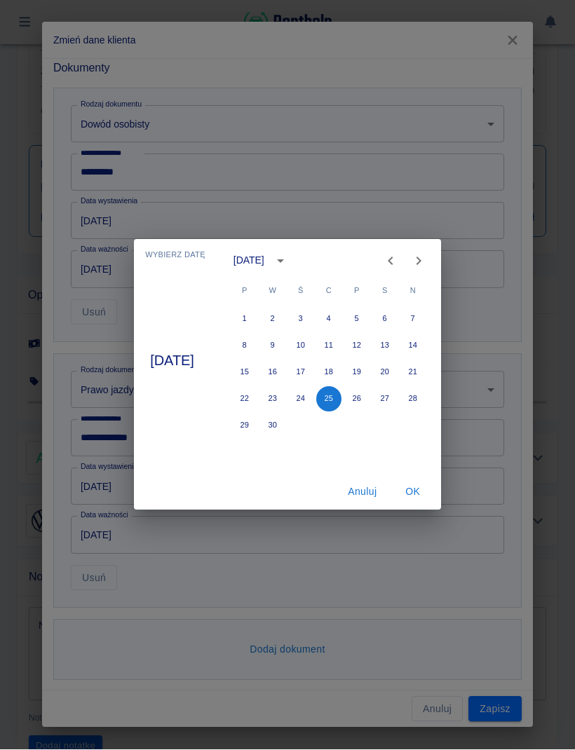
click at [399, 263] on icon "Previous month" at bounding box center [390, 261] width 17 height 17
click at [285, 374] on button "15" at bounding box center [272, 372] width 25 height 25
type input "15-07-2008"
click at [413, 494] on button "OK" at bounding box center [412, 492] width 45 height 26
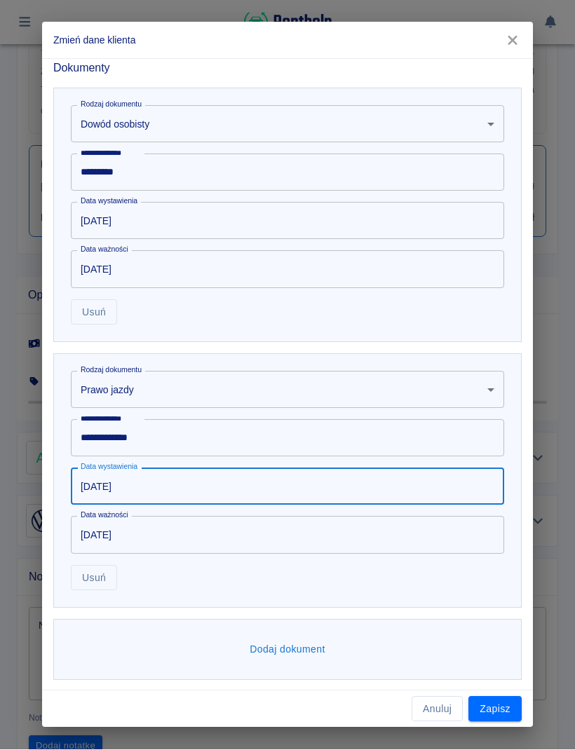
click at [325, 497] on input "15-07-2018" at bounding box center [282, 534] width 423 height 37
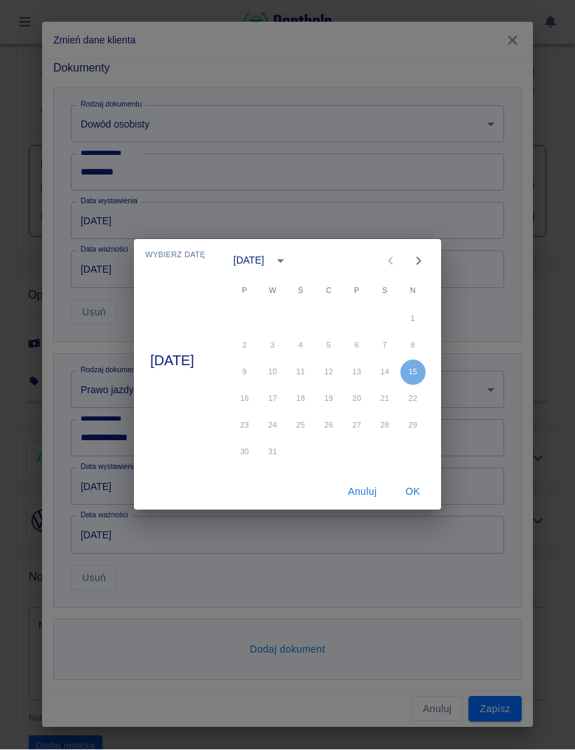
click at [289, 263] on icon "calendar view is open, switch to year view" at bounding box center [280, 261] width 17 height 17
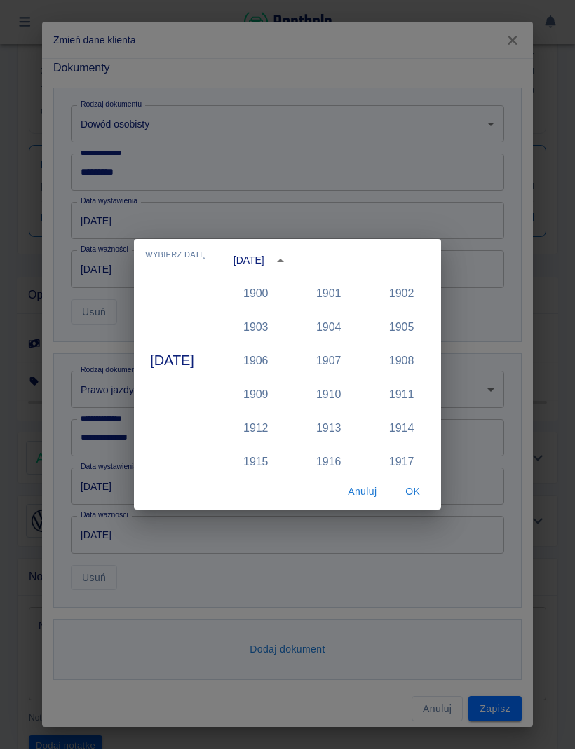
click at [437, 497] on div "Wybierz datę 15 lipca lipiec 2018 1900 1901 1902 1903 1904 1905 1906 1907 1908 …" at bounding box center [287, 375] width 575 height 750
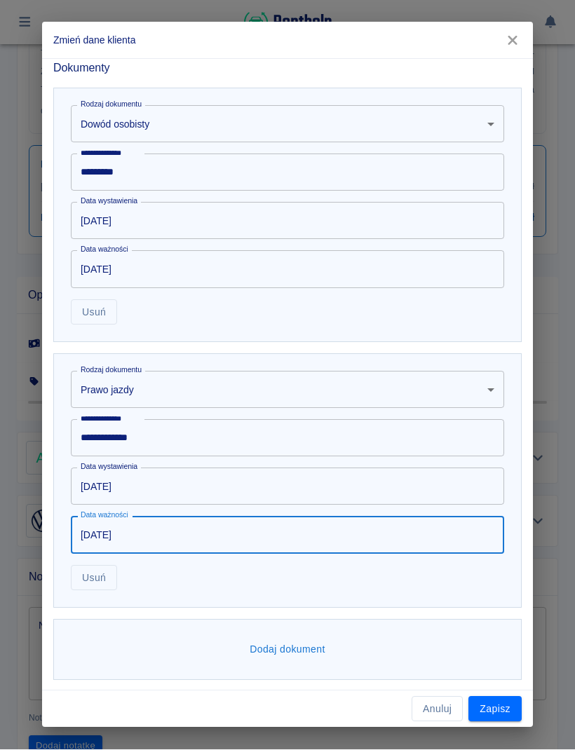
click at [360, 497] on input "15-07-2018" at bounding box center [282, 534] width 423 height 37
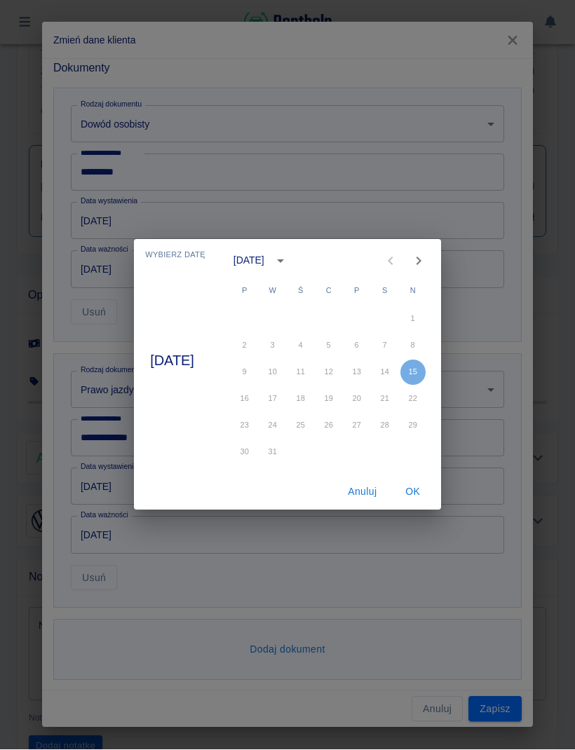
click at [289, 261] on icon "calendar view is open, switch to year view" at bounding box center [280, 261] width 17 height 17
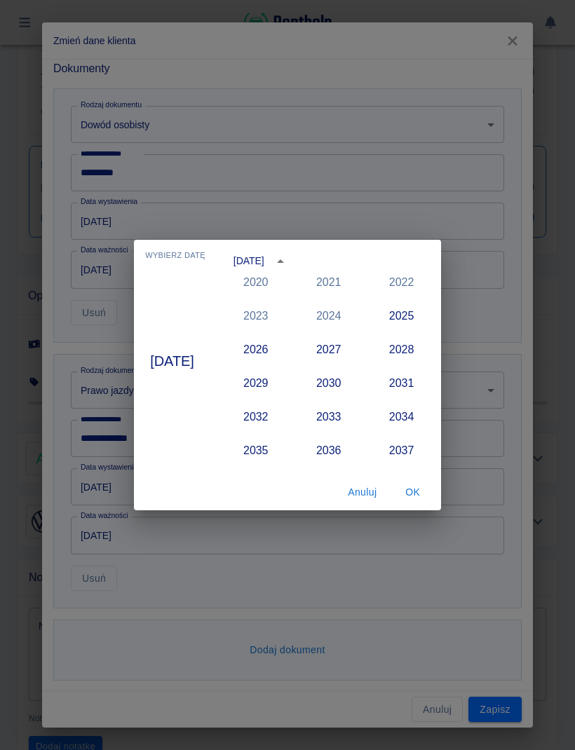
scroll to position [1355, 0]
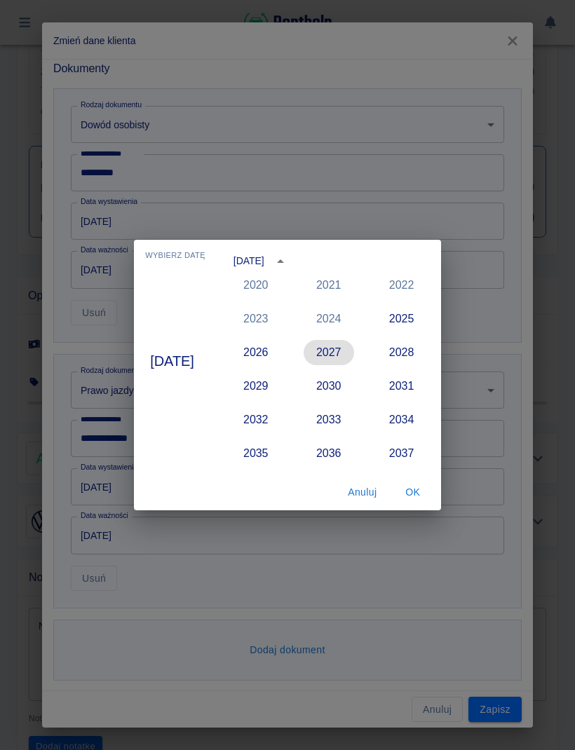
click at [329, 352] on button "2027" at bounding box center [328, 352] width 50 height 25
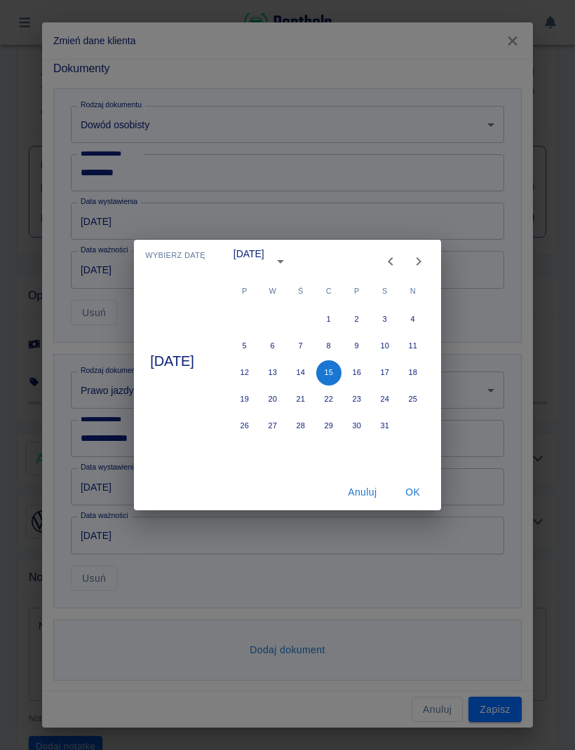
type input "15-07-2027"
click at [324, 366] on button "15" at bounding box center [328, 372] width 25 height 25
click at [408, 493] on button "OK" at bounding box center [412, 492] width 45 height 26
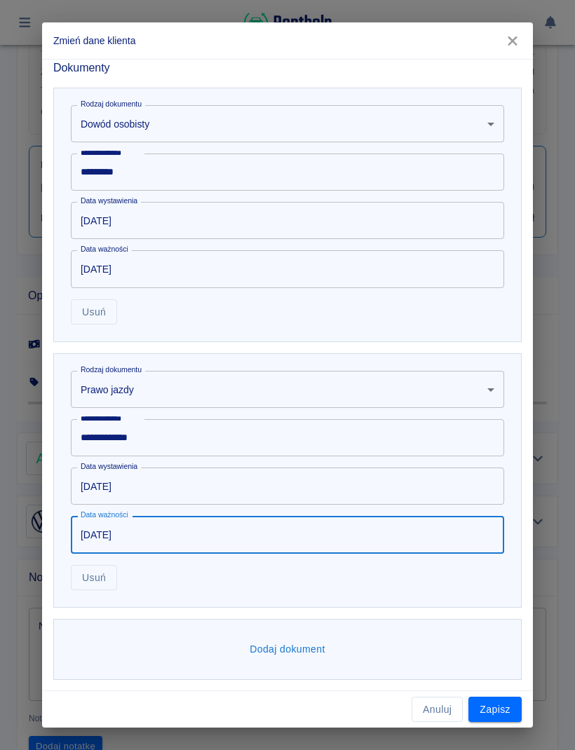
click at [500, 497] on button "Zapisz" at bounding box center [494, 710] width 53 height 26
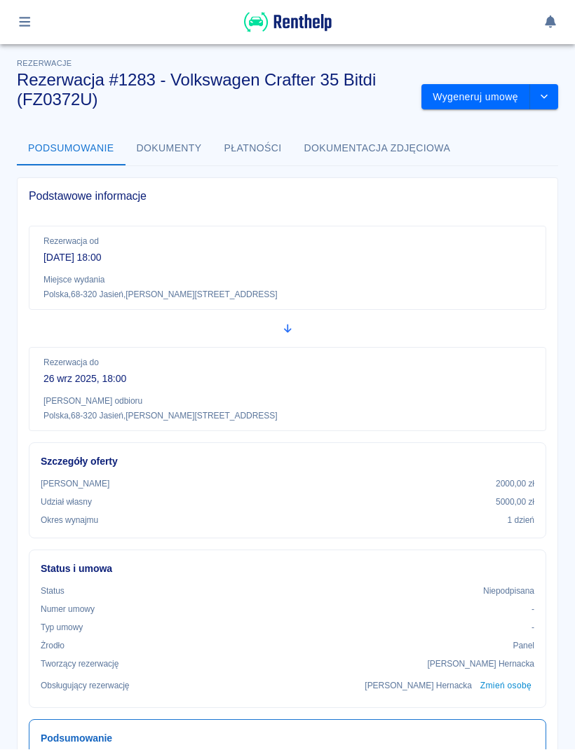
scroll to position [0, 0]
click at [455, 101] on button "Wygeneruj umowę" at bounding box center [475, 98] width 109 height 26
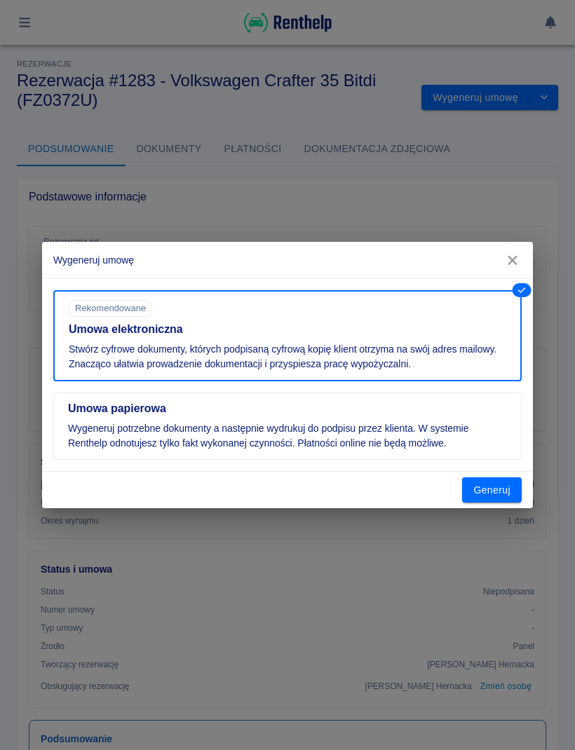
click at [487, 493] on button "Generuj" at bounding box center [492, 490] width 60 height 26
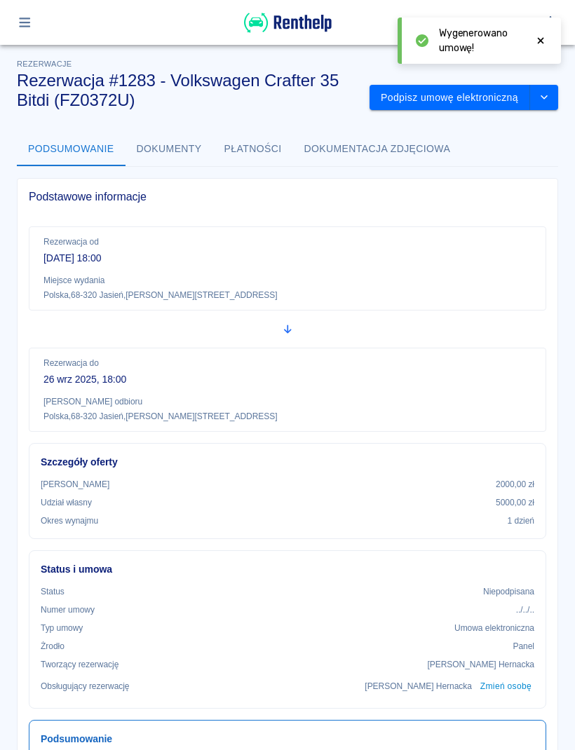
click at [436, 98] on button "Podpisz umowę elektroniczną" at bounding box center [449, 98] width 160 height 26
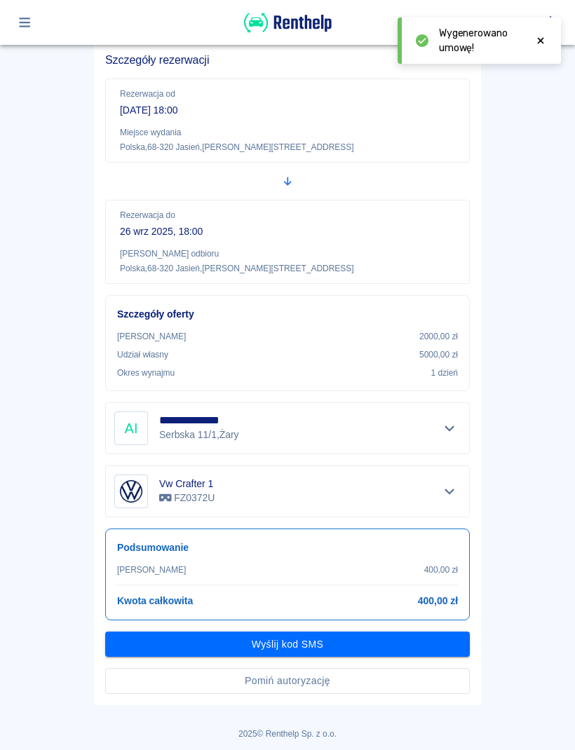
scroll to position [107, 0]
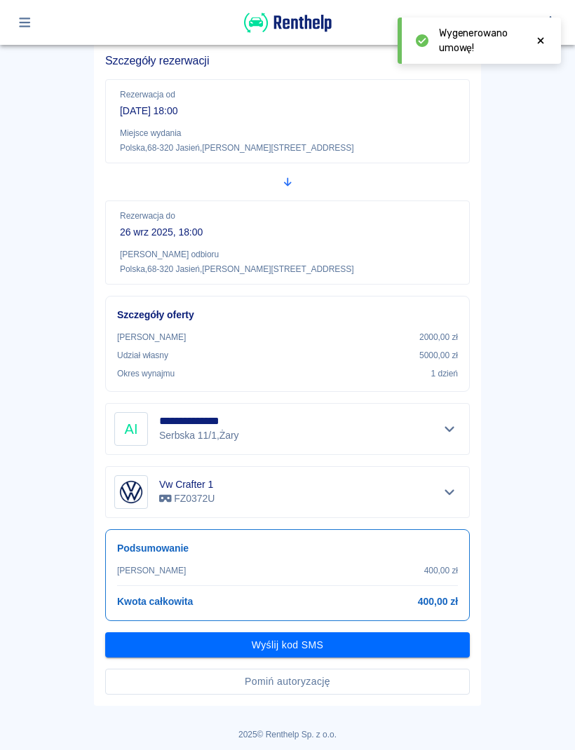
click at [310, 497] on button "Pomiń autoryzację" at bounding box center [287, 682] width 364 height 26
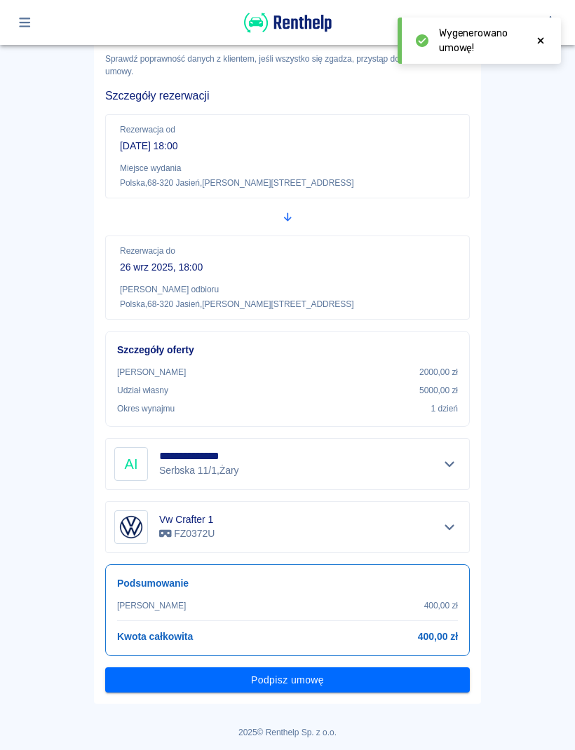
scroll to position [70, 0]
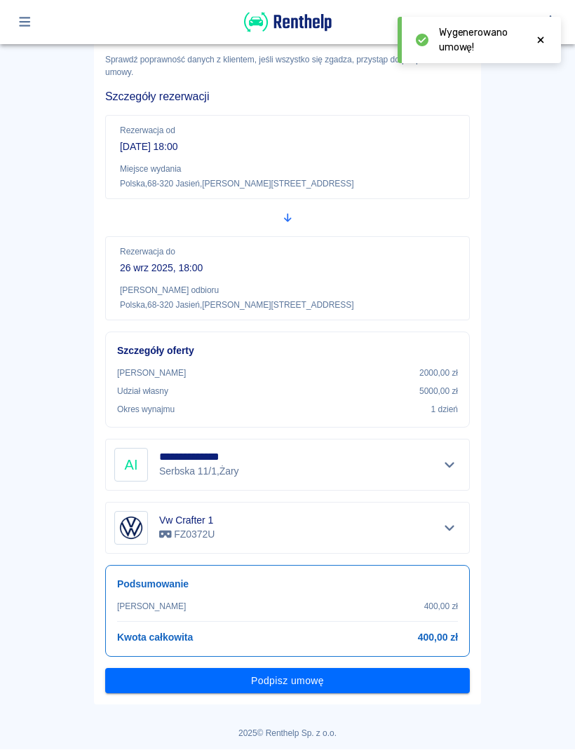
click at [319, 497] on button "Podpisz umowę" at bounding box center [287, 682] width 364 height 26
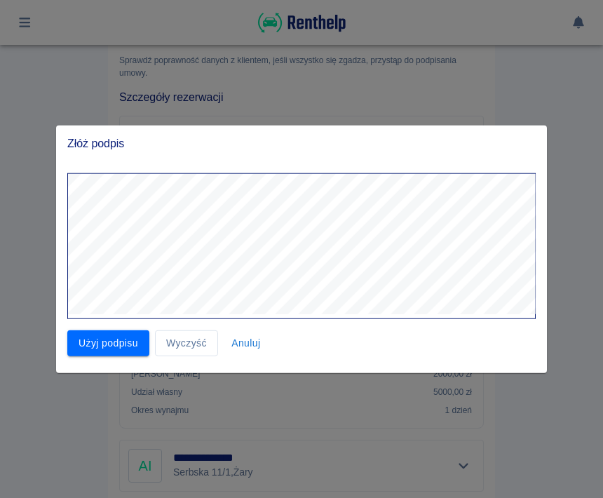
click at [196, 346] on button "Wyczyść" at bounding box center [186, 343] width 63 height 26
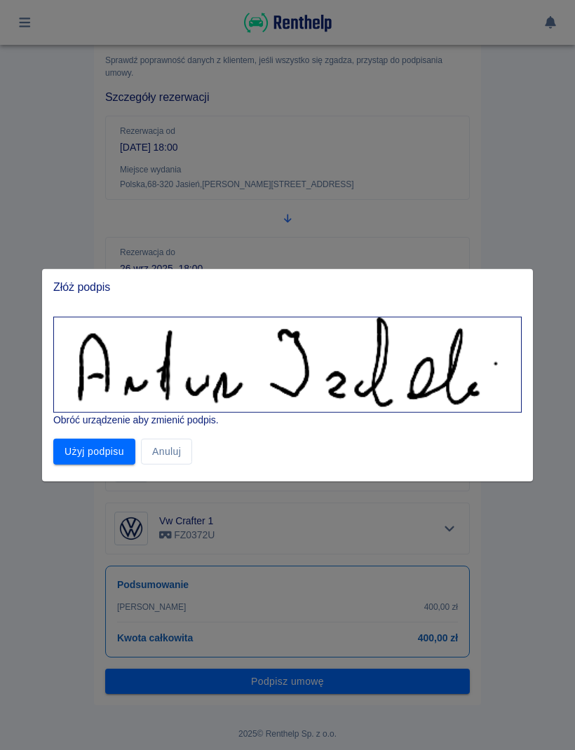
click at [97, 455] on button "Użyj podpisu" at bounding box center [94, 452] width 82 height 26
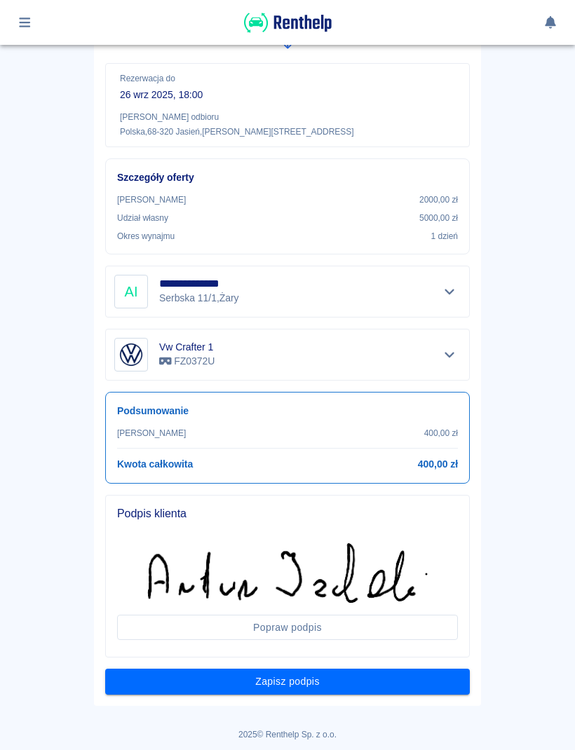
scroll to position [244, 0]
click at [359, 497] on button "Zapisz podpis" at bounding box center [287, 682] width 364 height 26
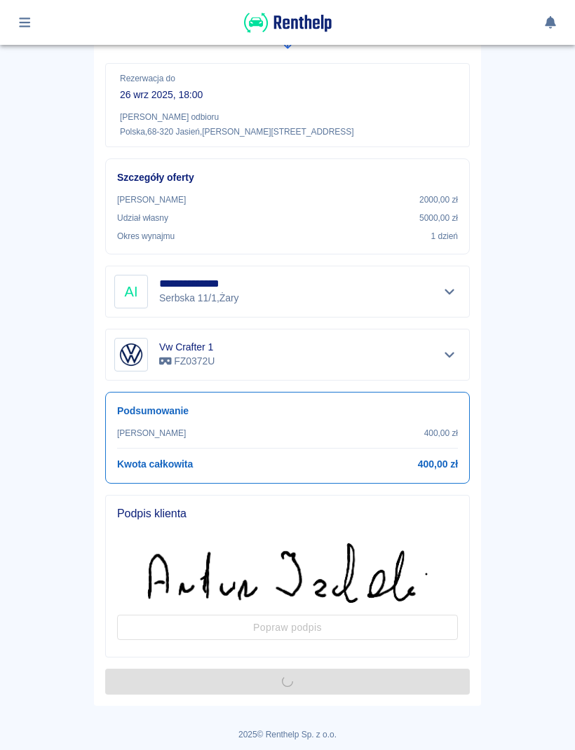
scroll to position [0, 0]
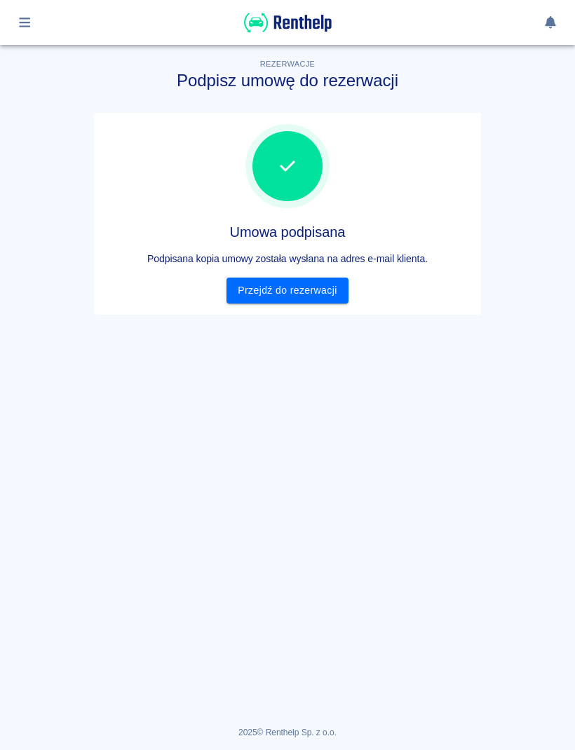
click at [313, 289] on link "Przejdź do rezerwacji" at bounding box center [286, 290] width 121 height 26
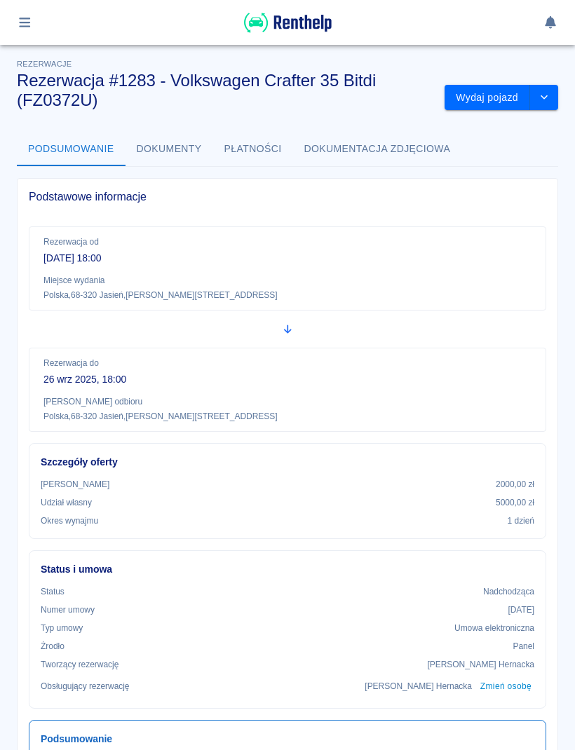
click at [477, 100] on button "Wydaj pojazd" at bounding box center [486, 98] width 85 height 26
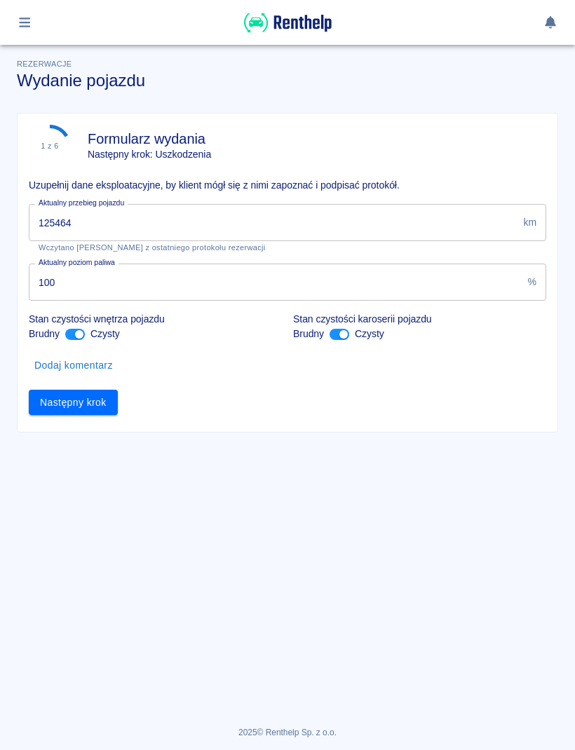
click at [84, 401] on button "Następny krok" at bounding box center [73, 403] width 89 height 26
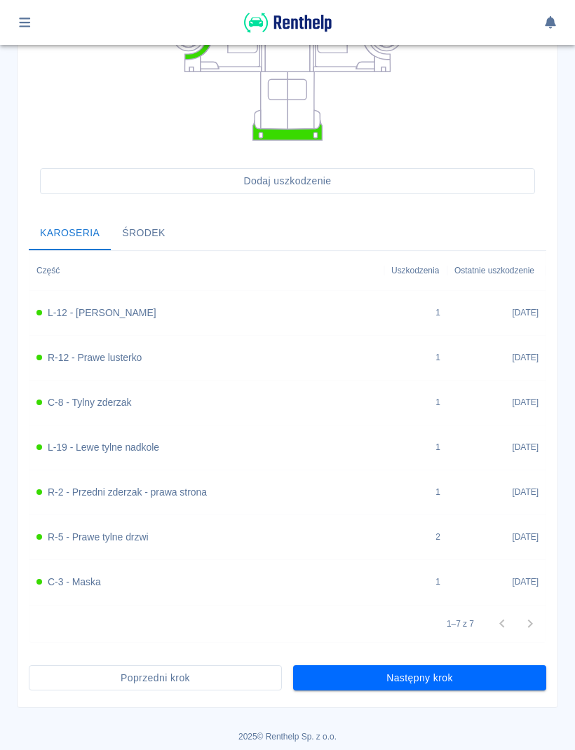
scroll to position [366, 0]
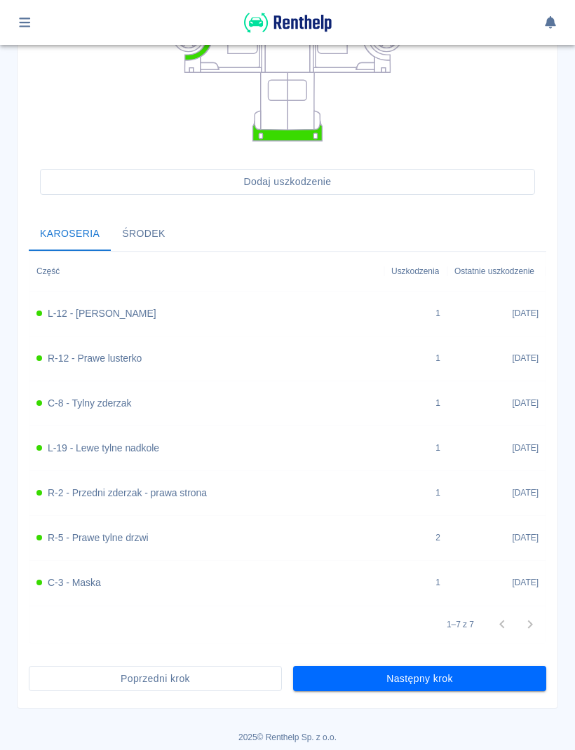
click at [440, 497] on button "Następny krok" at bounding box center [419, 679] width 253 height 26
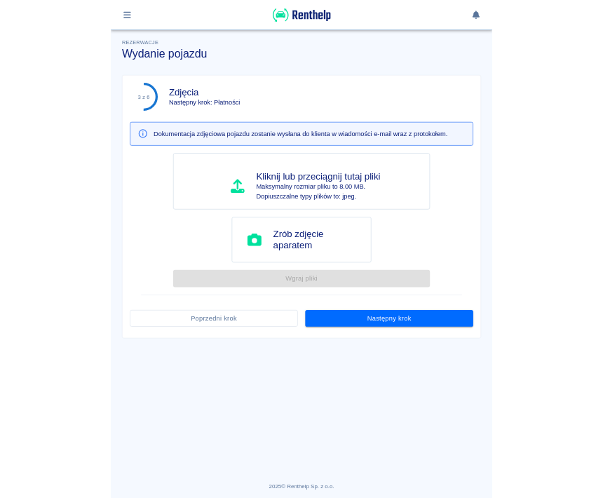
scroll to position [0, 0]
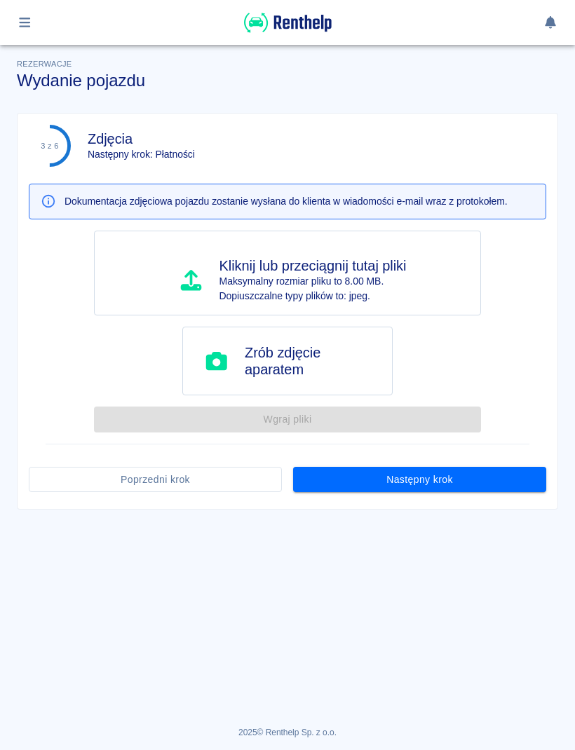
click at [421, 479] on button "Następny krok" at bounding box center [419, 480] width 253 height 26
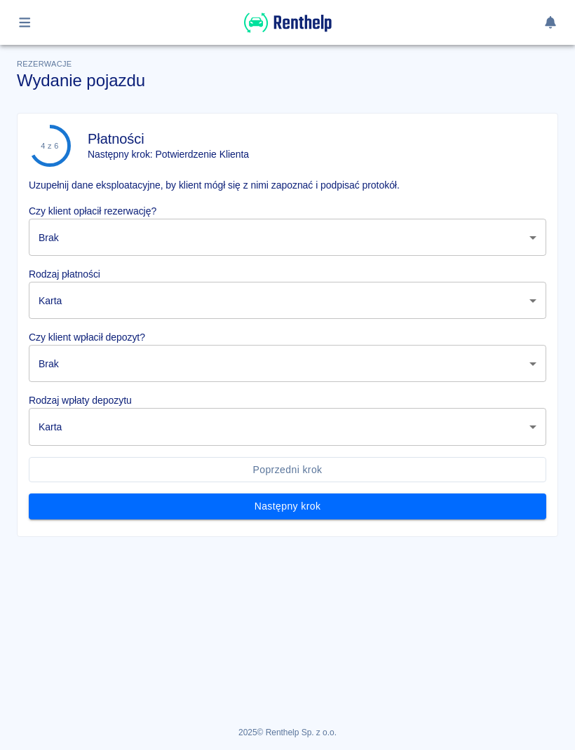
click at [532, 242] on body "Używamy plików Cookies, by zapewnić Ci najlepsze możliwe doświadczenie. Aby dow…" at bounding box center [287, 375] width 575 height 750
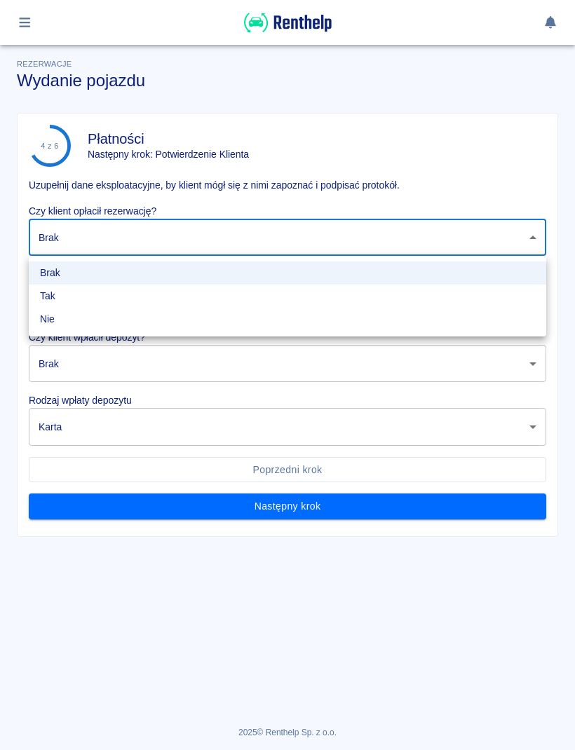
click at [53, 301] on li "Tak" at bounding box center [287, 296] width 517 height 23
type input "true"
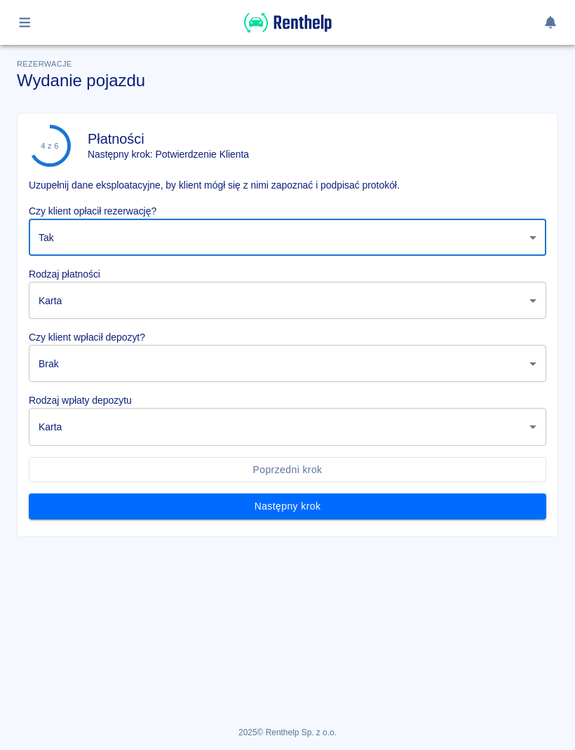
click at [527, 301] on body "Używamy plików Cookies, by zapewnić Ci najlepsze możliwe doświadczenie. Aby dow…" at bounding box center [287, 375] width 575 height 750
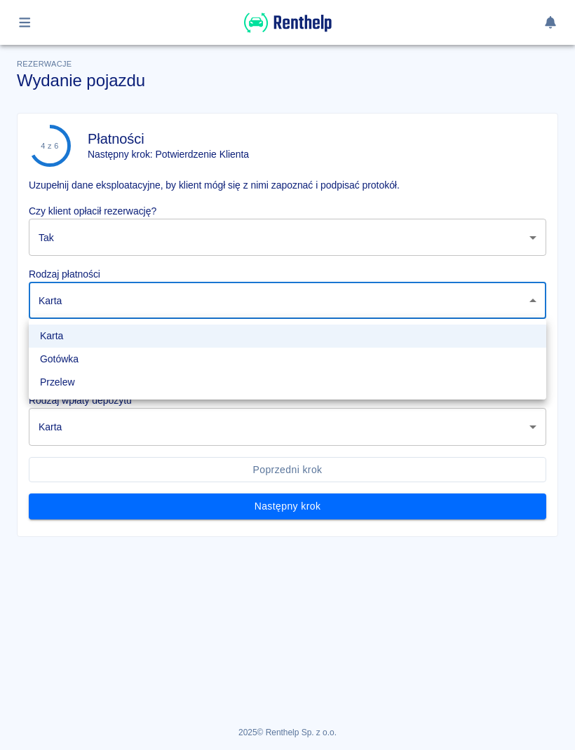
click at [71, 362] on li "Gotówka" at bounding box center [287, 359] width 517 height 23
type input "cash"
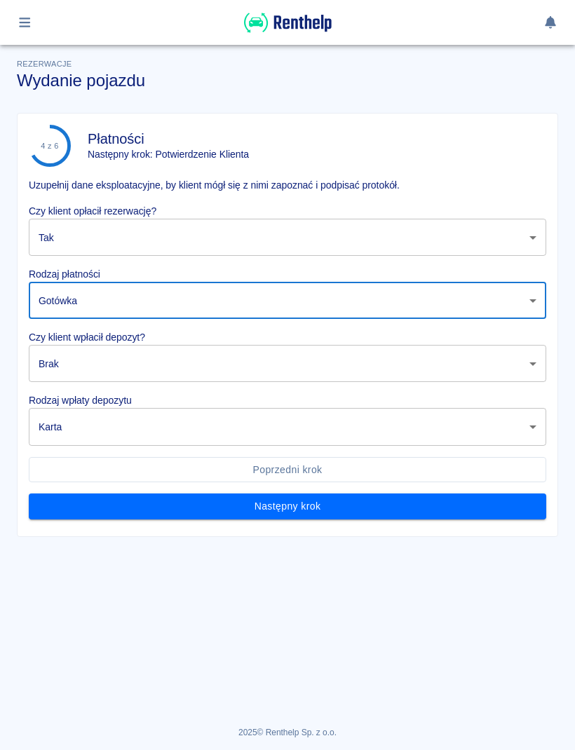
click at [532, 368] on body "Używamy plików Cookies, by zapewnić Ci najlepsze możliwe doświadczenie. Aby dow…" at bounding box center [287, 375] width 575 height 750
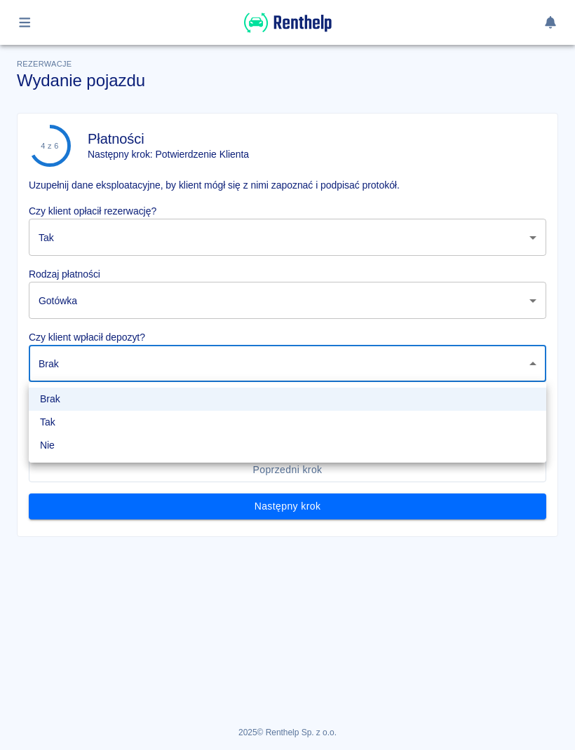
click at [50, 425] on li "Tak" at bounding box center [287, 422] width 517 height 23
type input "true"
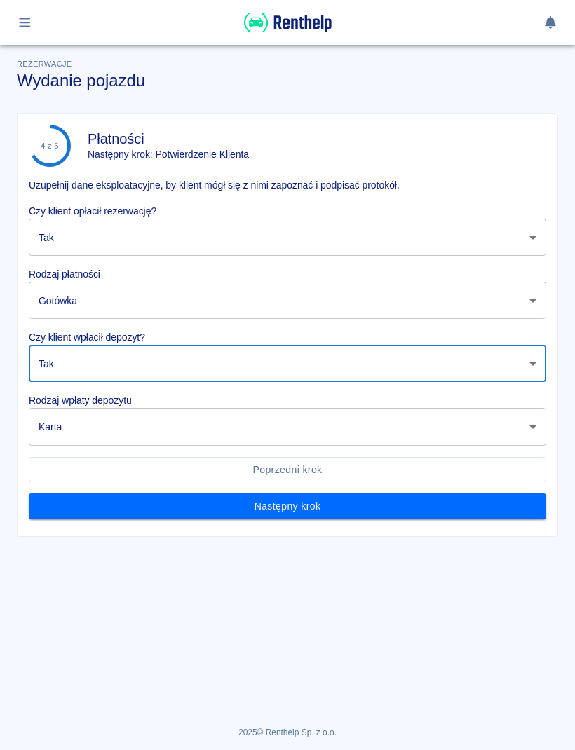
click at [528, 431] on body "Używamy plików Cookies, by zapewnić Ci najlepsze możliwe doświadczenie. Aby dow…" at bounding box center [287, 375] width 575 height 750
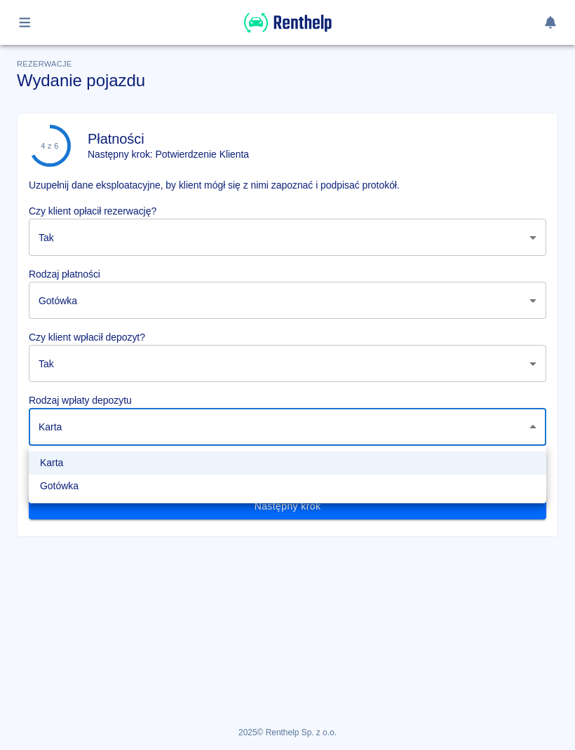
click at [63, 490] on li "Gotówka" at bounding box center [287, 485] width 517 height 23
type input "cash"
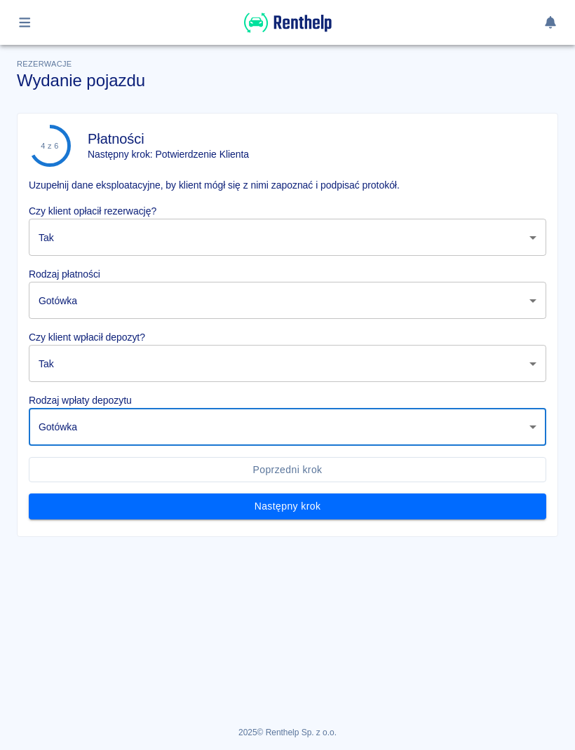
click at [309, 497] on button "Następny krok" at bounding box center [287, 506] width 517 height 26
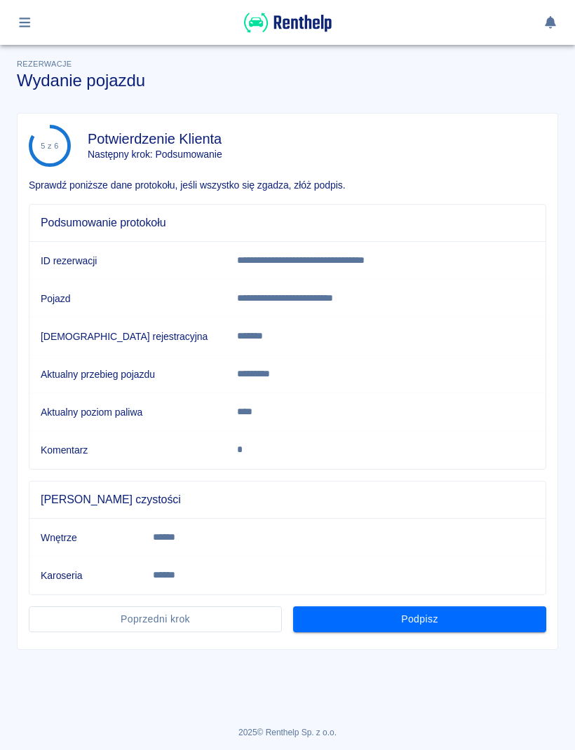
click at [430, 497] on button "Podpisz" at bounding box center [419, 619] width 253 height 26
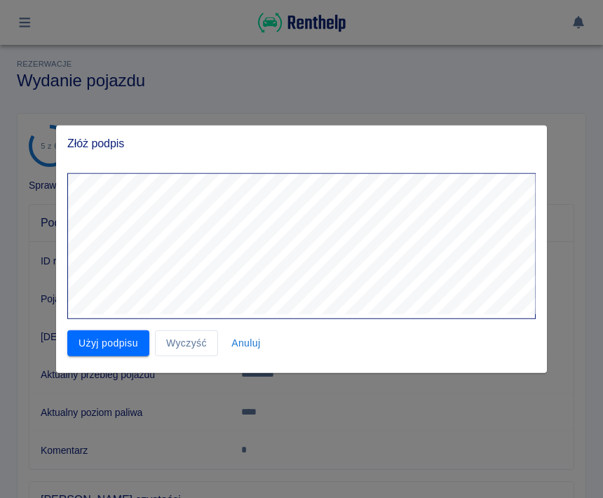
click at [109, 343] on button "Użyj podpisu" at bounding box center [108, 343] width 82 height 26
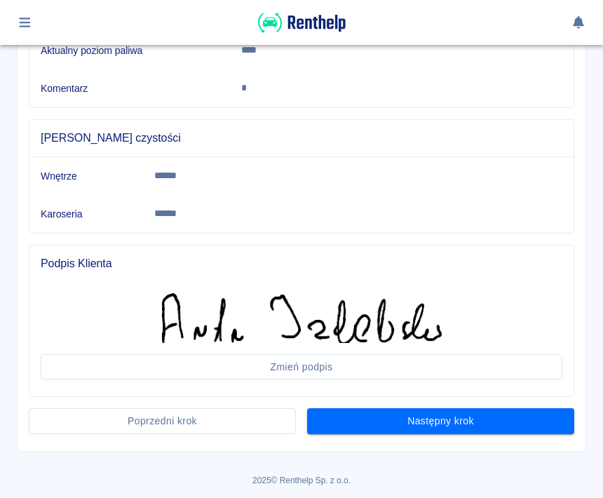
scroll to position [361, 0]
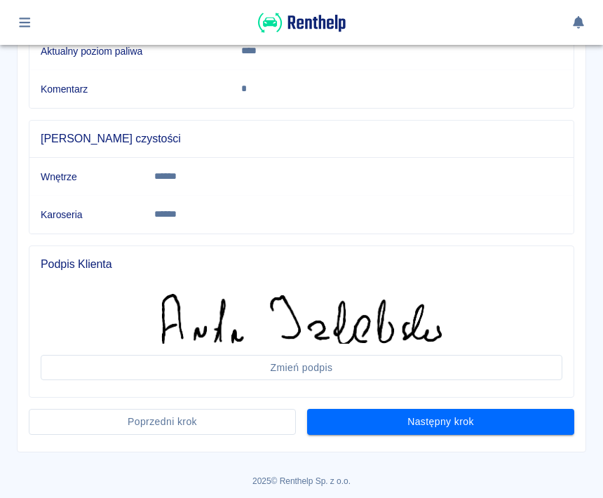
click at [472, 426] on button "Następny krok" at bounding box center [440, 422] width 267 height 26
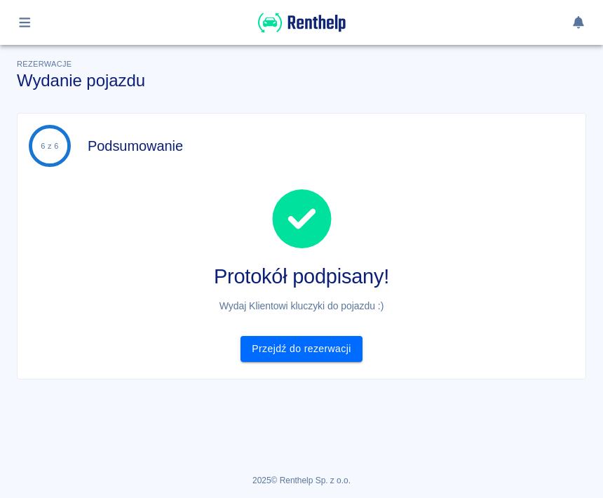
scroll to position [0, 0]
click at [323, 349] on link "Przejdź do rezerwacji" at bounding box center [300, 349] width 121 height 26
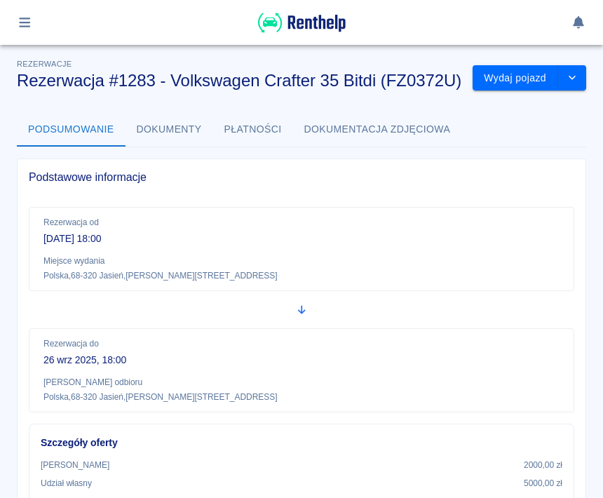
click at [572, 81] on icon "drop-down" at bounding box center [571, 77] width 11 height 9
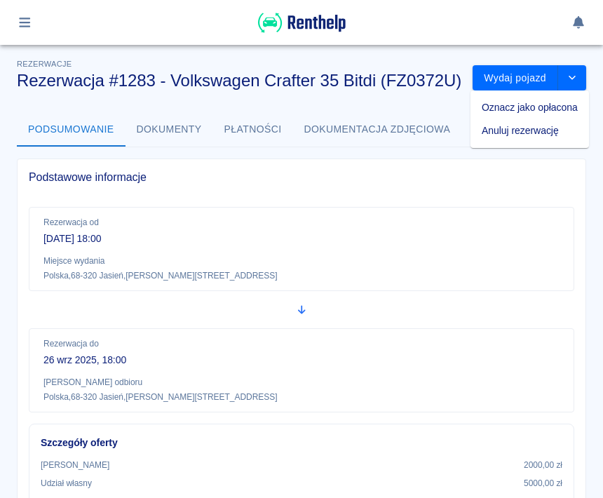
click at [542, 251] on div "Rezerwacja od 25 wrz 2025, 18:00 Miejsce wydania Polska , 68-320 Jasień , Sienk…" at bounding box center [301, 249] width 545 height 84
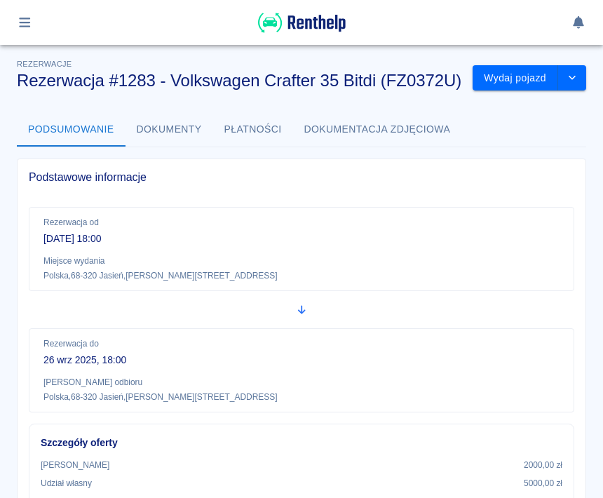
click at [23, 23] on icon "button" at bounding box center [24, 23] width 11 height 10
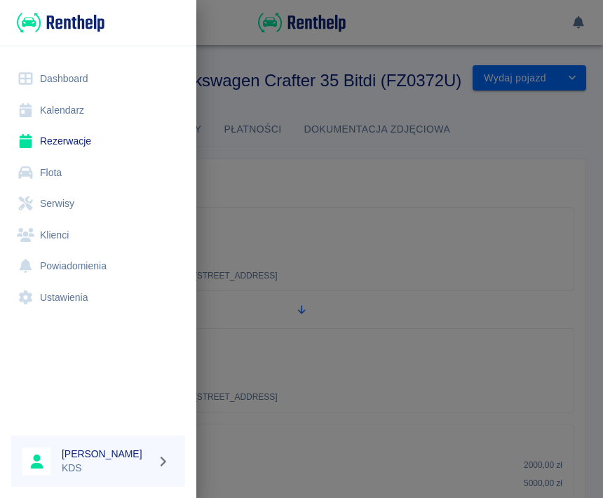
click at [81, 113] on link "Kalendarz" at bounding box center [98, 111] width 174 height 32
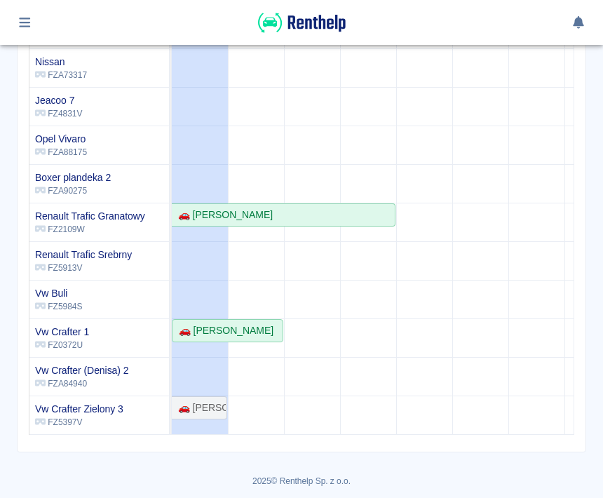
scroll to position [214, 0]
click at [238, 331] on div "🚗 [PERSON_NAME]" at bounding box center [223, 330] width 100 height 15
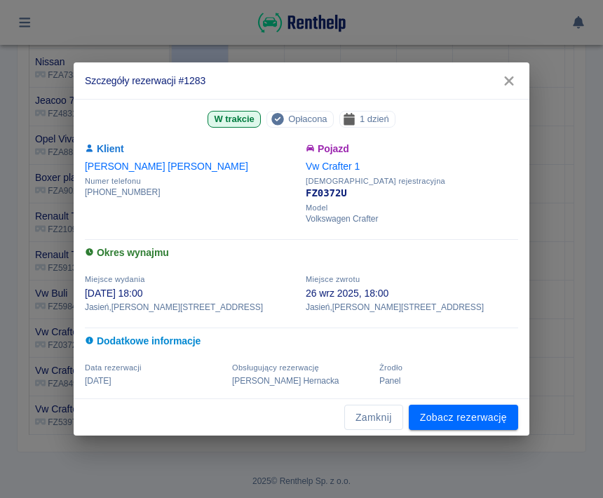
click at [487, 420] on link "Zobacz rezerwację" at bounding box center [463, 417] width 109 height 26
